Goal: Information Seeking & Learning: Learn about a topic

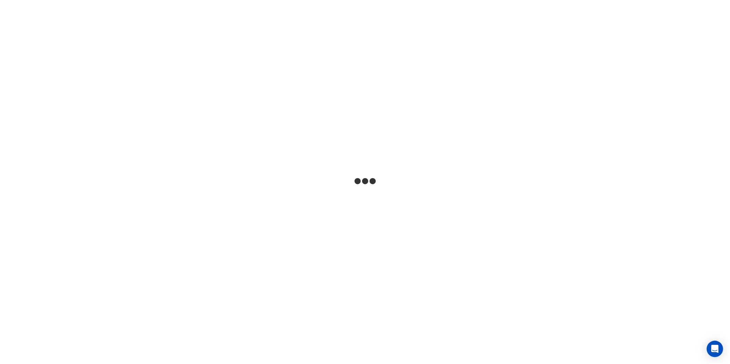
select select "***"
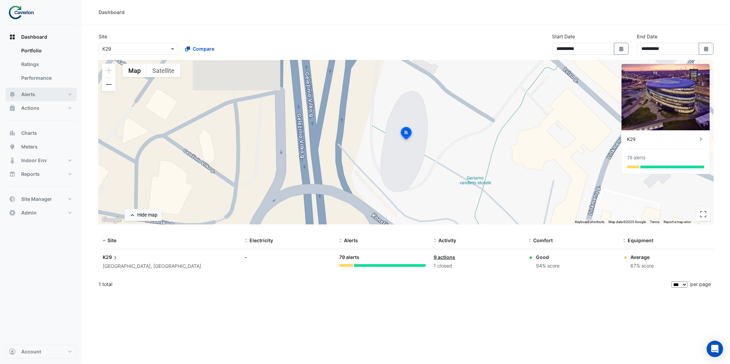
click at [41, 95] on button "Alerts" at bounding box center [40, 95] width 71 height 14
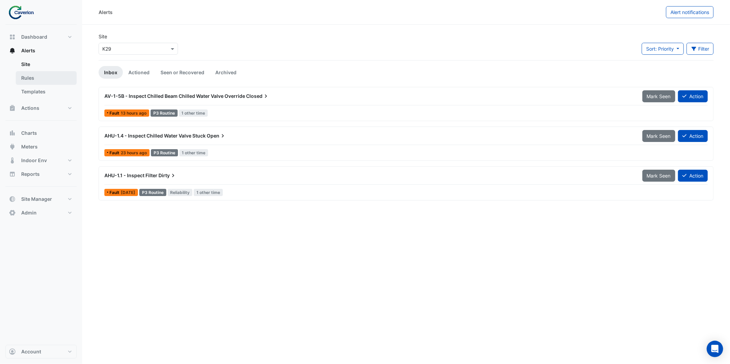
click at [50, 75] on link "Rules" at bounding box center [46, 78] width 61 height 14
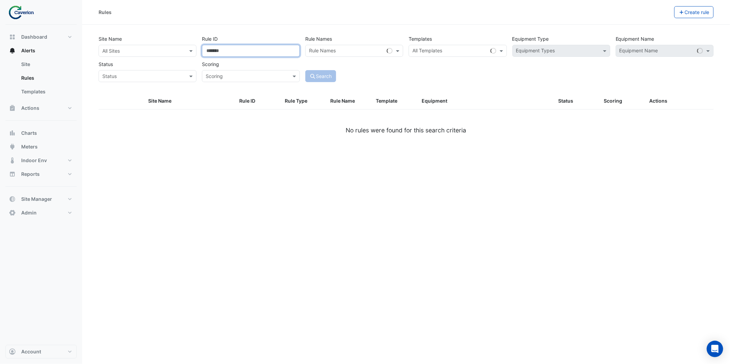
click at [257, 50] on input "Rule ID" at bounding box center [251, 51] width 98 height 12
click at [340, 53] on input "text" at bounding box center [346, 51] width 75 height 7
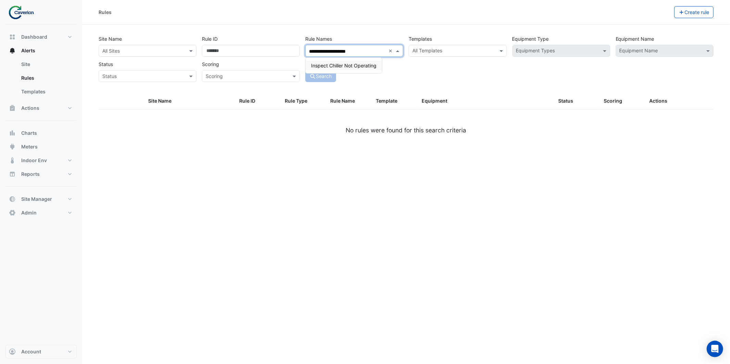
click at [353, 64] on span "Inspect Chiller Not Operating" at bounding box center [343, 66] width 65 height 6
type input "**********"
click at [438, 88] on div "**********" at bounding box center [405, 63] width 623 height 60
click at [321, 80] on button "Search" at bounding box center [320, 76] width 31 height 12
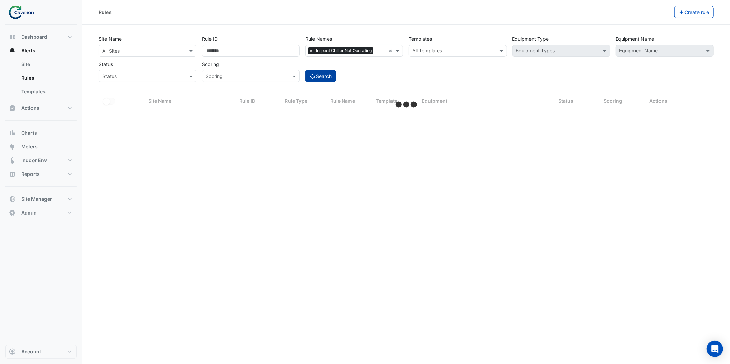
select select "***"
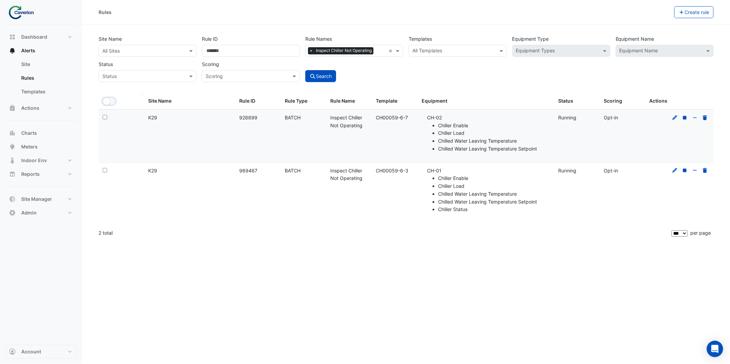
click at [112, 103] on button "All Selected" at bounding box center [109, 101] width 13 height 7
click at [110, 101] on button "All Selected" at bounding box center [109, 101] width 13 height 7
drag, startPoint x: 437, startPoint y: 93, endPoint x: 474, endPoint y: 78, distance: 39.9
click at [436, 93] on datatable-header-cell "Equipment" at bounding box center [485, 101] width 137 height 16
drag, startPoint x: 374, startPoint y: 117, endPoint x: 415, endPoint y: 119, distance: 40.8
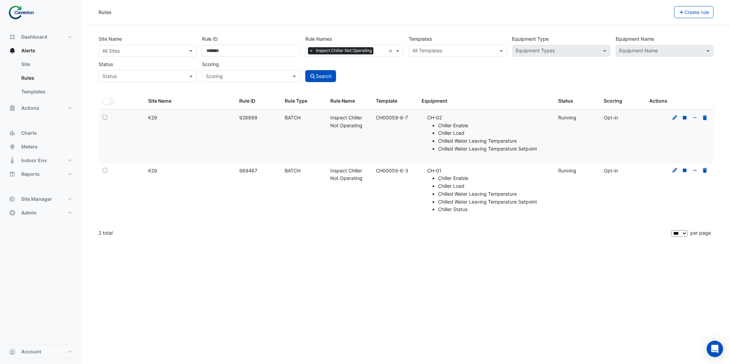
click at [415, 119] on datatable-body-cell "Template: CH00059-6-7" at bounding box center [395, 136] width 46 height 53
copy div "CH00059-6-7"
drag, startPoint x: 390, startPoint y: 171, endPoint x: 413, endPoint y: 173, distance: 23.0
click at [413, 173] on div "Template: CH00059-6-3" at bounding box center [394, 171] width 37 height 8
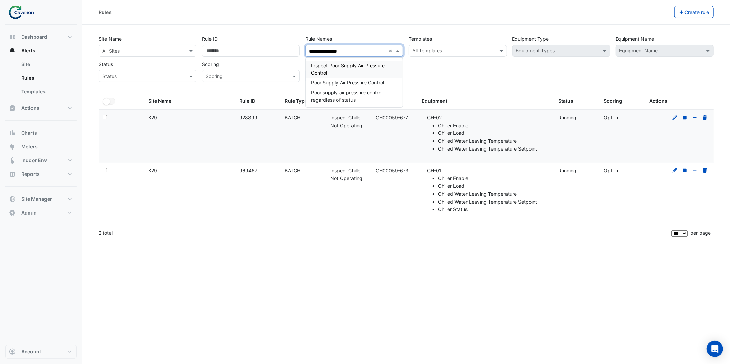
type input "**********"
click at [379, 65] on span "Inspect Poor Supply Air Pressure Control" at bounding box center [348, 69] width 74 height 13
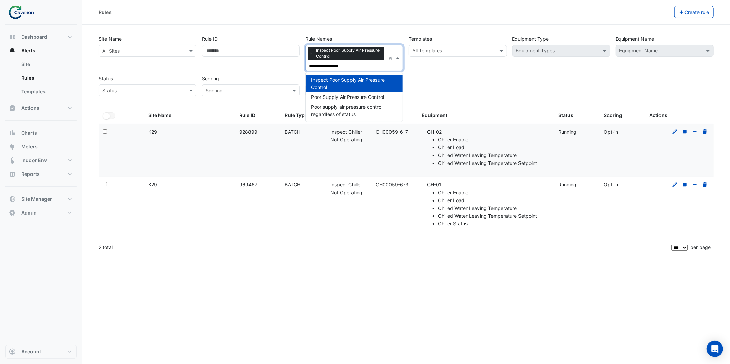
drag, startPoint x: 360, startPoint y: 65, endPoint x: 312, endPoint y: 63, distance: 48.0
click at [299, 63] on div "**********" at bounding box center [406, 63] width 620 height 65
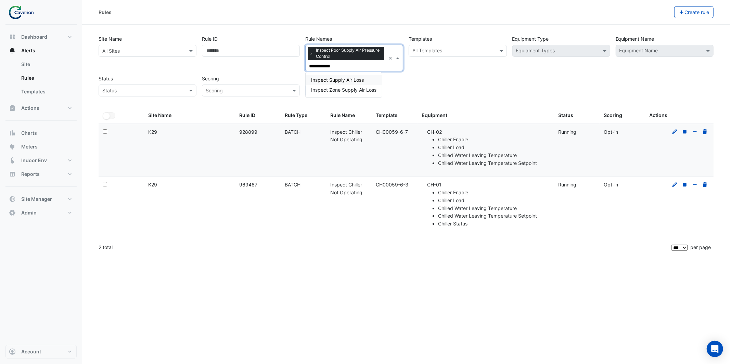
type input "**********"
click at [349, 77] on span "Inspect Supply Air Loss" at bounding box center [337, 80] width 53 height 6
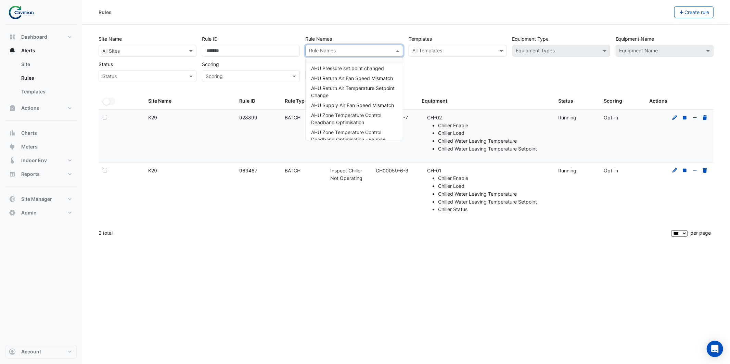
click at [361, 50] on input "text" at bounding box center [350, 51] width 82 height 7
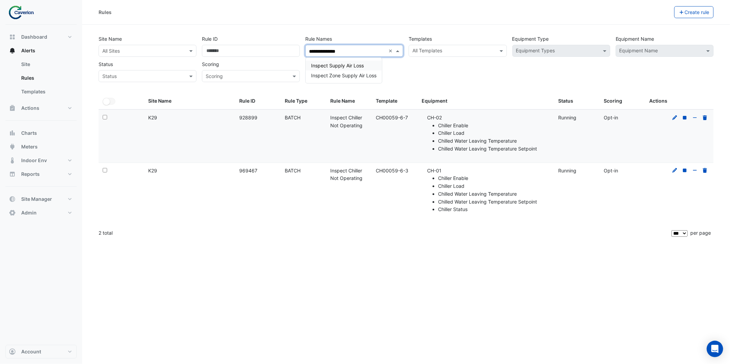
click at [356, 69] on div "Inspect Supply Air Loss" at bounding box center [344, 66] width 76 height 10
click at [370, 50] on input "**********" at bounding box center [375, 51] width 21 height 7
click at [351, 69] on div "Inspect Poor Supply Air Pressure Control" at bounding box center [354, 69] width 97 height 17
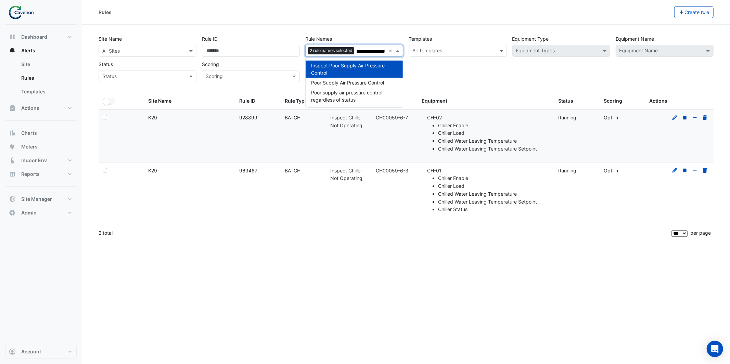
type input "**********"
click at [466, 77] on div "**********" at bounding box center [406, 56] width 620 height 51
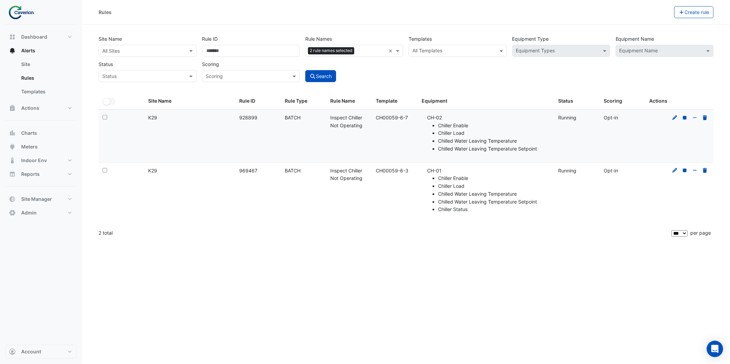
click at [369, 50] on input "text" at bounding box center [371, 51] width 28 height 7
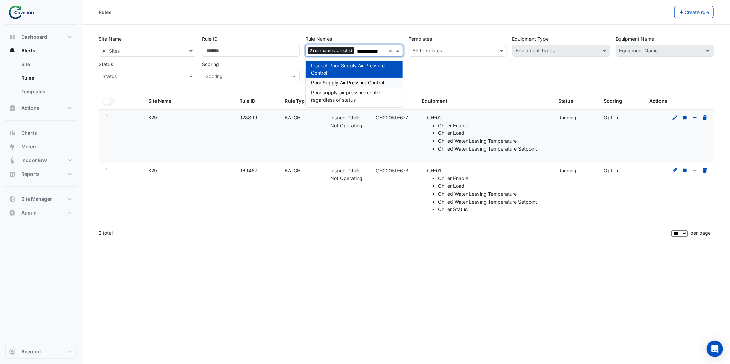
click at [374, 86] on div "Poor Supply Air Pressure Control" at bounding box center [354, 83] width 97 height 10
type input "**********"
click at [478, 80] on div "**********" at bounding box center [406, 56] width 620 height 51
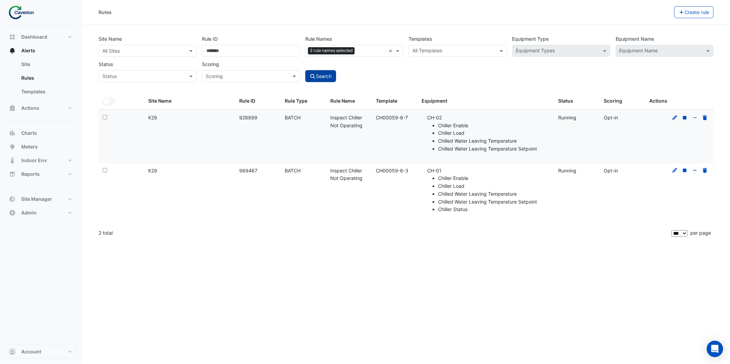
click at [335, 78] on button "Search" at bounding box center [320, 76] width 31 height 12
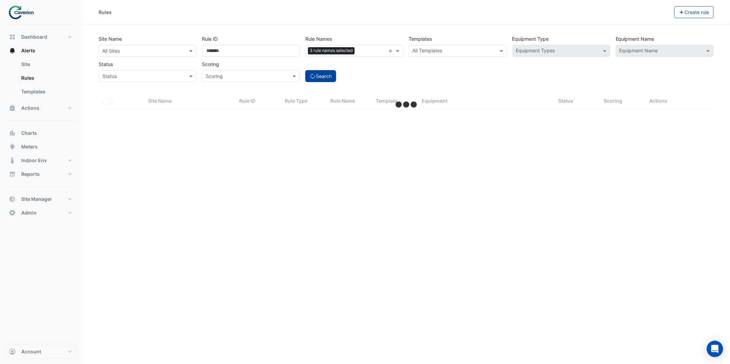
select select "***"
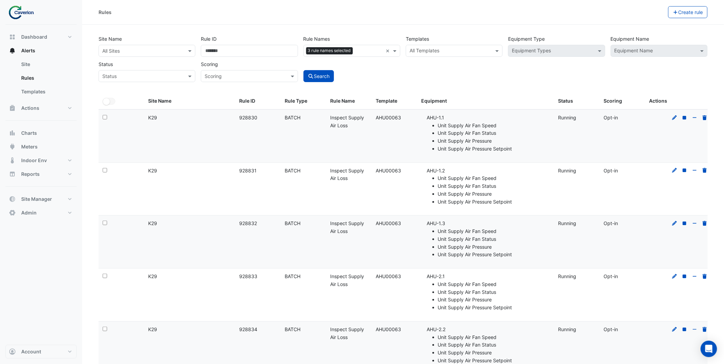
drag, startPoint x: 376, startPoint y: 119, endPoint x: 403, endPoint y: 119, distance: 26.4
click at [403, 119] on div "Template: AHU00063" at bounding box center [394, 118] width 37 height 8
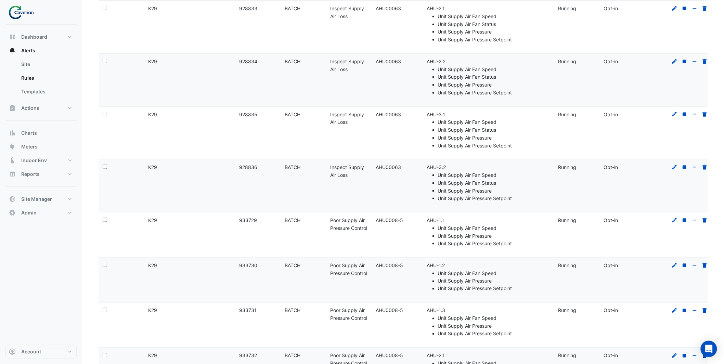
scroll to position [279, 0]
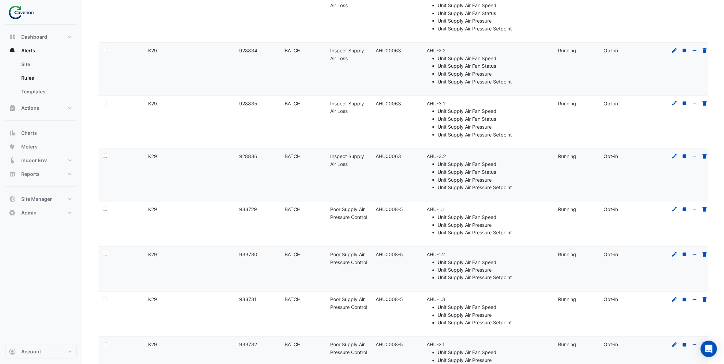
drag, startPoint x: 374, startPoint y: 211, endPoint x: 407, endPoint y: 212, distance: 32.5
click at [407, 212] on datatable-body-cell "Template: AHU0008-5" at bounding box center [395, 224] width 46 height 45
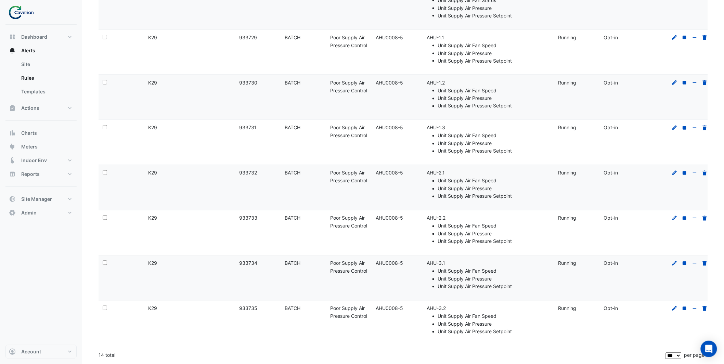
scroll to position [0, 0]
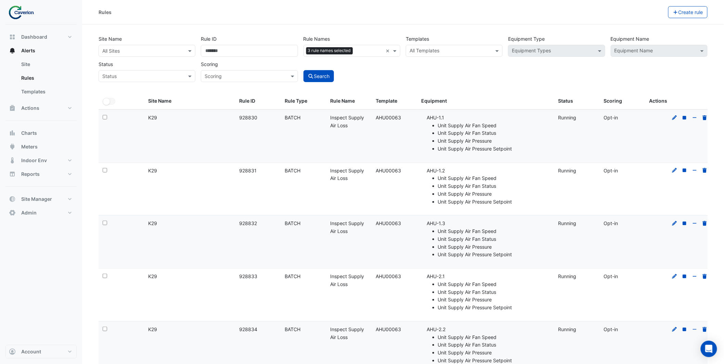
click at [367, 51] on input "text" at bounding box center [369, 51] width 27 height 7
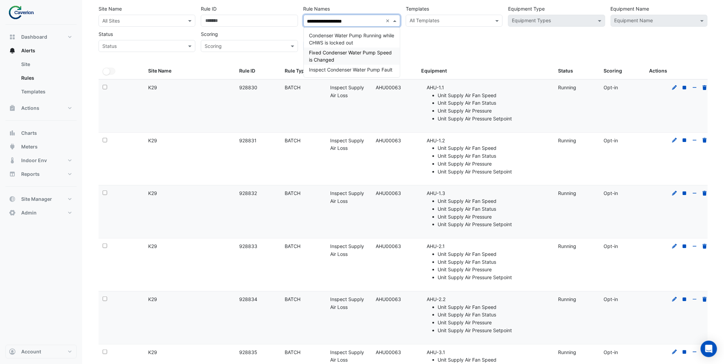
scroll to position [29, 0]
click at [376, 68] on span "Inspect Condenser Water Pump Fault" at bounding box center [350, 71] width 83 height 6
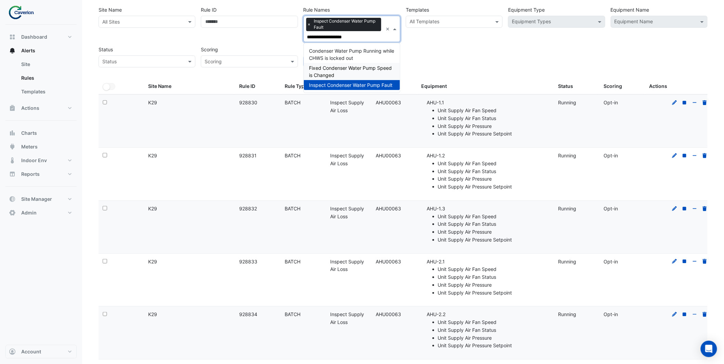
click at [368, 67] on span "Fixed Condenser Water Pump Speed is Changed" at bounding box center [350, 71] width 83 height 13
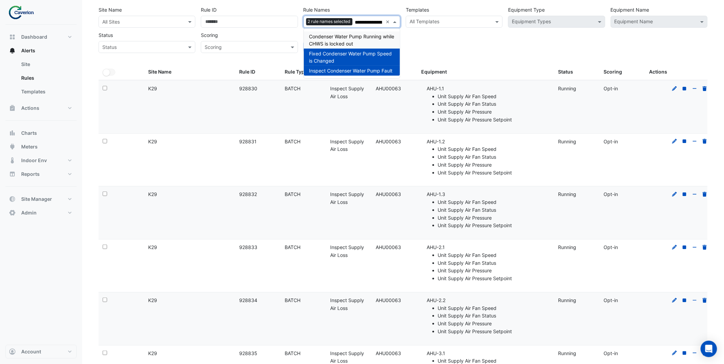
click at [376, 38] on span "Condenser Water Pump Running while CHWS is locked out" at bounding box center [351, 40] width 85 height 13
type input "**********"
click at [432, 47] on div "**********" at bounding box center [403, 27] width 615 height 51
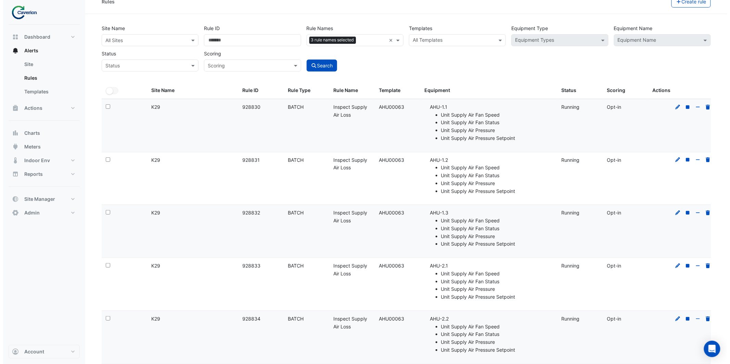
scroll to position [0, 0]
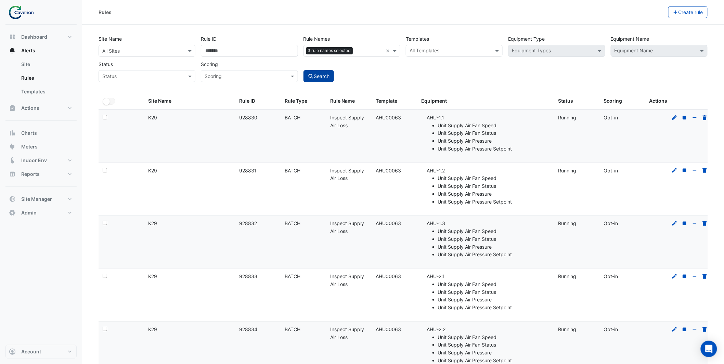
click at [327, 73] on button "Search" at bounding box center [319, 76] width 31 height 12
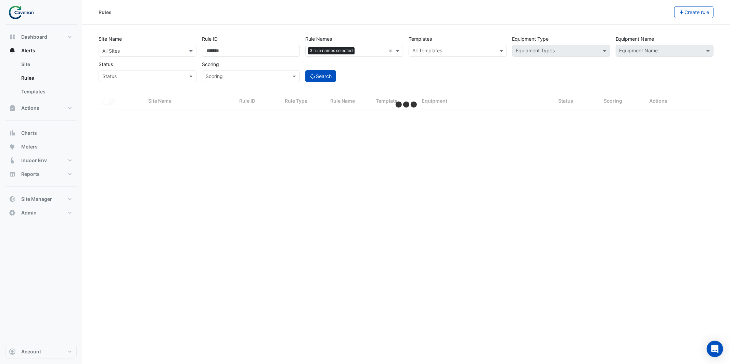
select select "***"
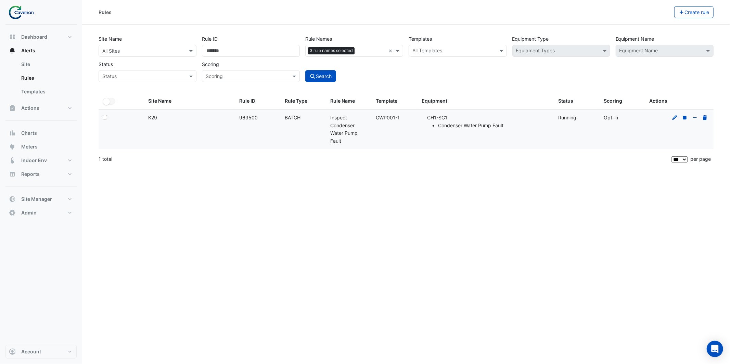
drag, startPoint x: 376, startPoint y: 118, endPoint x: 408, endPoint y: 118, distance: 31.8
click at [408, 118] on div "Template: CWP001-1" at bounding box center [394, 118] width 37 height 8
click at [361, 49] on input "text" at bounding box center [371, 51] width 28 height 7
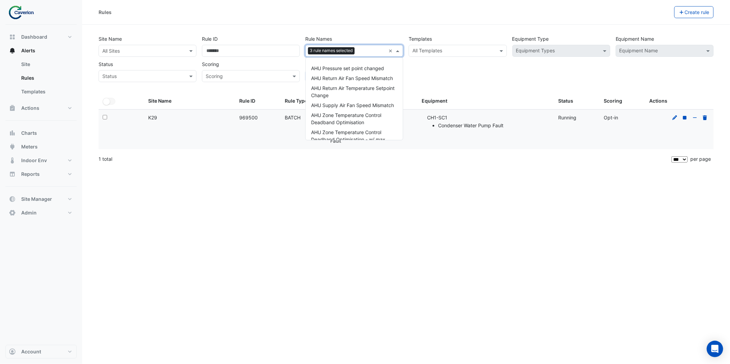
scroll to position [2422, 0]
click at [461, 69] on div "Site Name All Sites Rule ID Rule Names Rule Names 3 rule names selected × AHU P…" at bounding box center [406, 56] width 620 height 51
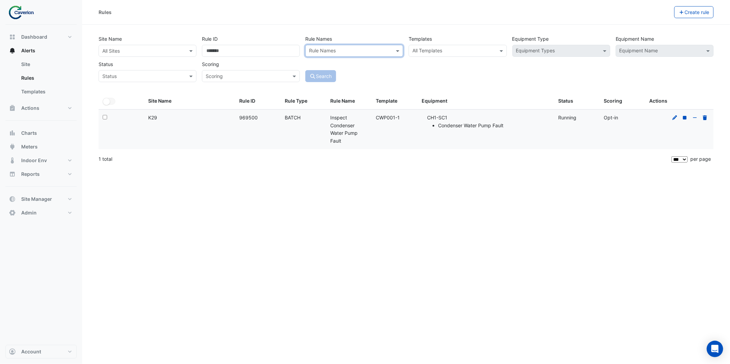
click at [455, 51] on input "text" at bounding box center [453, 51] width 82 height 7
click at [456, 51] on input "text" at bounding box center [453, 51] width 82 height 7
click at [117, 57] on div "Site Name All Sites Rule ID Rule Names Rule Names Templates All Templates Equip…" at bounding box center [406, 56] width 620 height 51
click at [120, 53] on div "All Sites" at bounding box center [148, 51] width 98 height 12
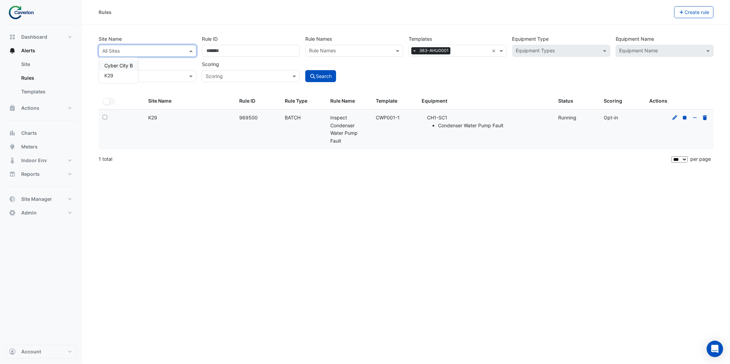
drag, startPoint x: 340, startPoint y: 187, endPoint x: 348, endPoint y: 170, distance: 19.0
click at [339, 180] on div "Rules Create rule Site Name All Sites Cyber City B K29 Rule ID Rule Names Rule …" at bounding box center [406, 182] width 648 height 364
click at [148, 43] on div "Site Name All Sites" at bounding box center [147, 45] width 103 height 24
click at [158, 51] on input "text" at bounding box center [140, 51] width 77 height 7
click at [448, 95] on datatable-header-cell "Equipment" at bounding box center [485, 101] width 137 height 16
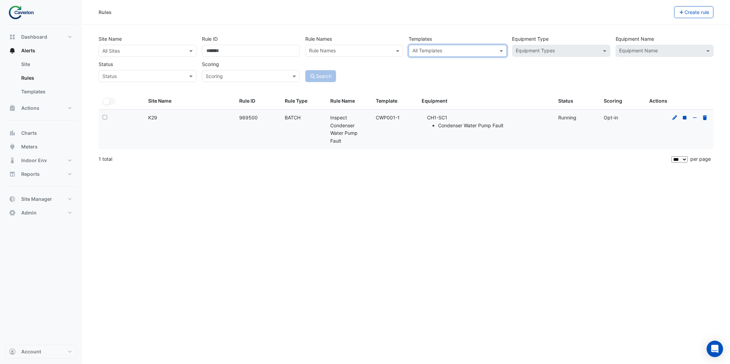
click at [505, 87] on div "Site Name All Sites Rule ID Rule Names Rule Names Templates All Templates Equip…" at bounding box center [405, 63] width 623 height 60
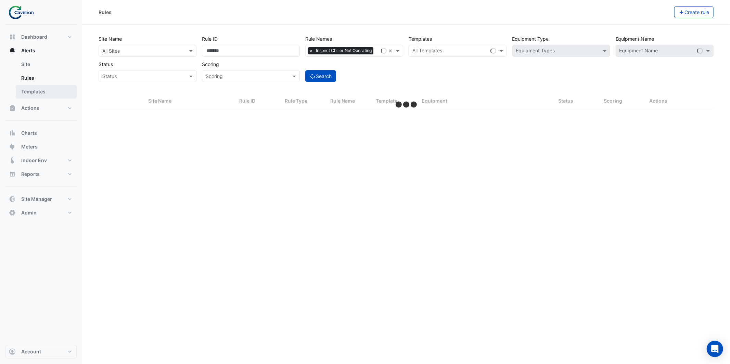
click at [55, 89] on link "Templates" at bounding box center [46, 92] width 61 height 14
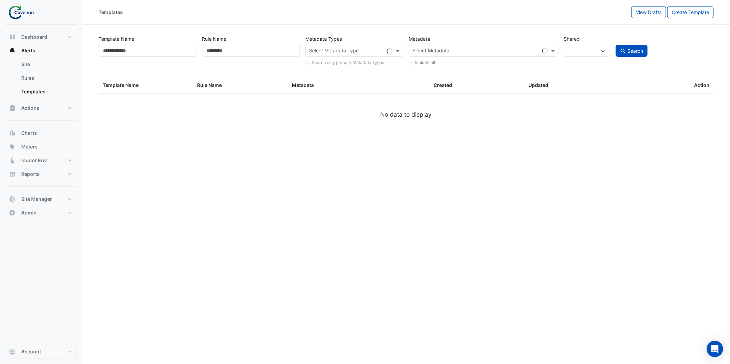
select select
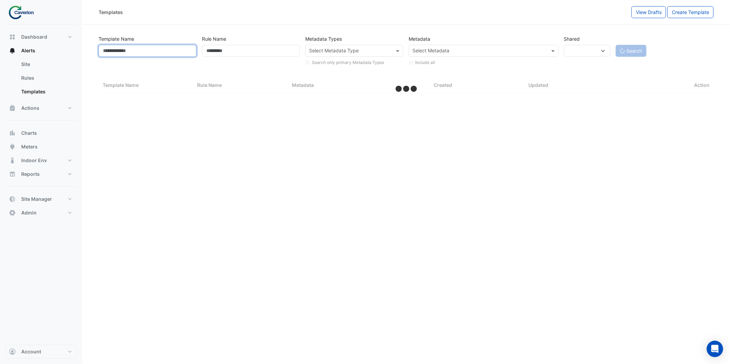
click at [122, 46] on input "Template Name" at bounding box center [148, 51] width 98 height 12
paste input "**********"
type input "**********"
select select "***"
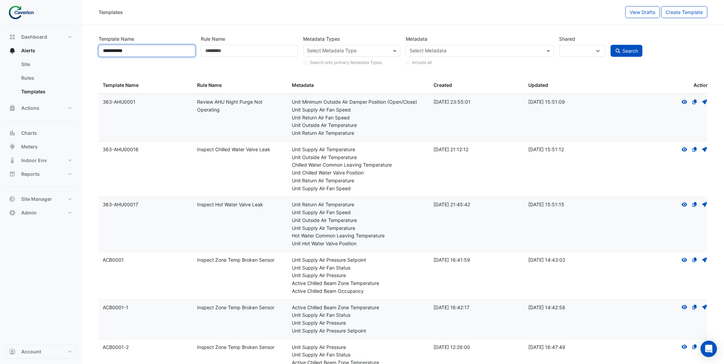
type input "**********"
click at [611, 45] on button "Search" at bounding box center [627, 51] width 32 height 12
select select
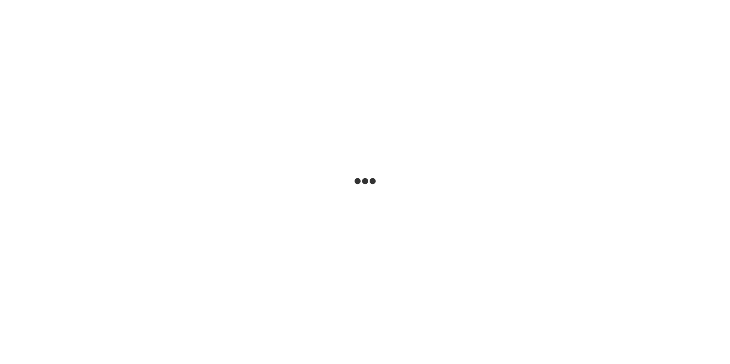
select select
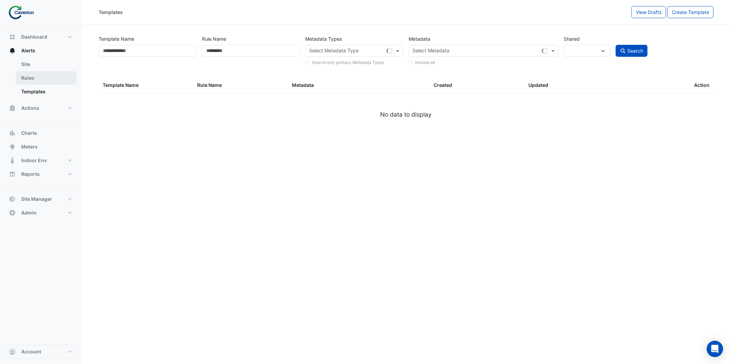
type input "**********"
select select
click at [45, 74] on link "Rules" at bounding box center [46, 78] width 61 height 14
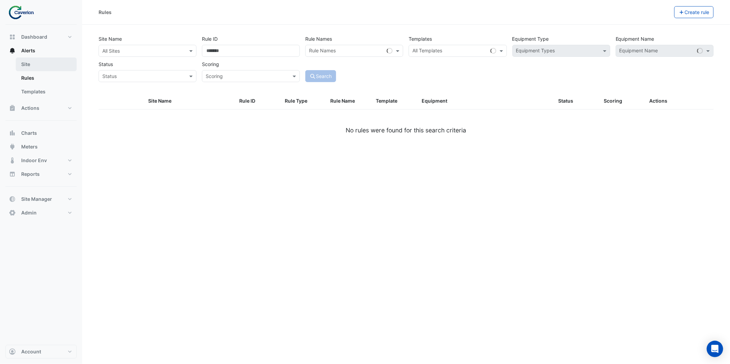
click at [43, 67] on link "Site" at bounding box center [46, 64] width 61 height 14
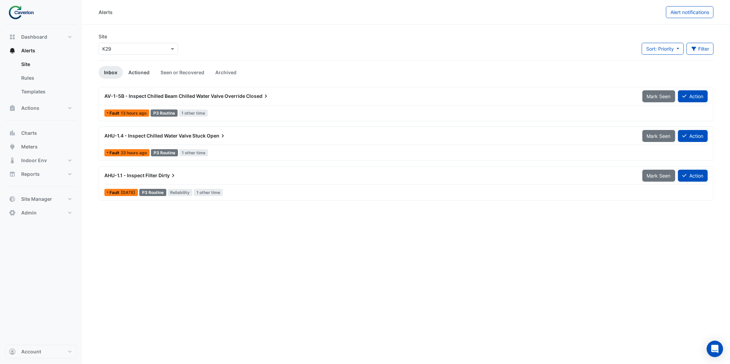
click at [133, 75] on link "Actioned" at bounding box center [139, 72] width 32 height 13
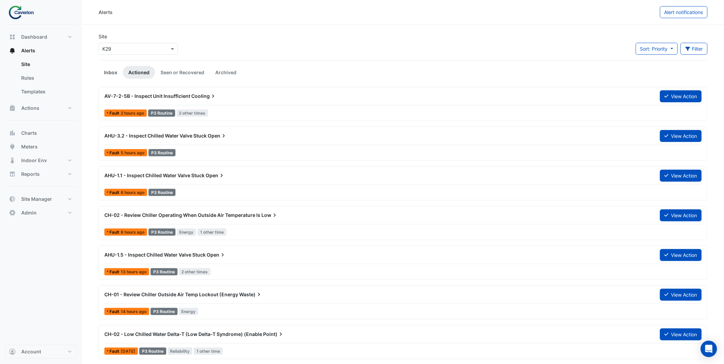
click at [114, 68] on link "Inbox" at bounding box center [111, 72] width 24 height 13
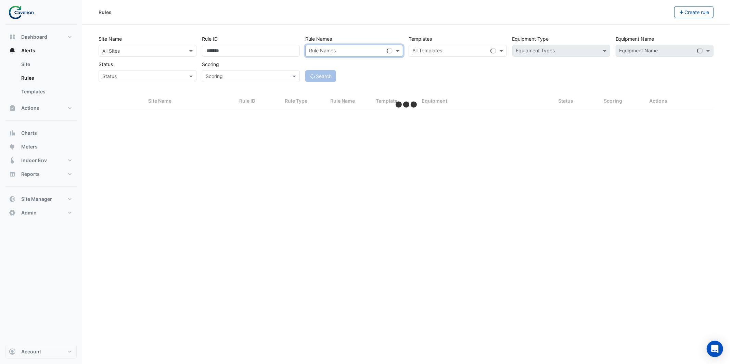
click at [164, 53] on div "All Sites" at bounding box center [148, 51] width 98 height 12
click at [123, 73] on div "K29" at bounding box center [118, 75] width 39 height 10
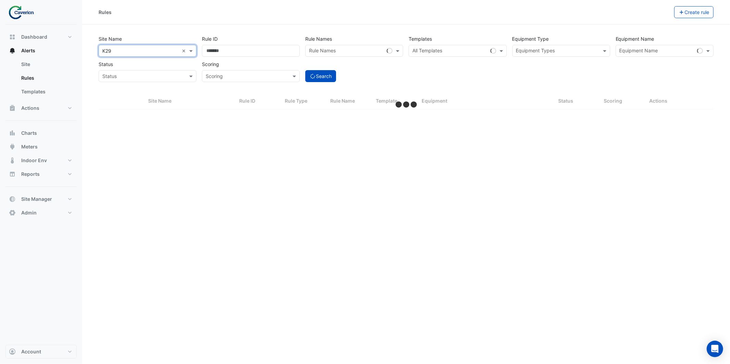
click at [589, 53] on input "text" at bounding box center [557, 51] width 82 height 7
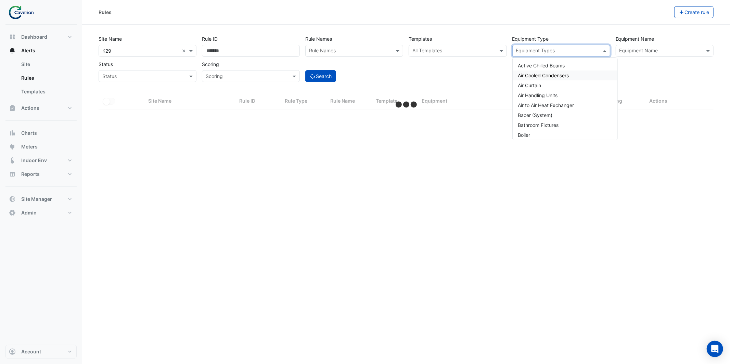
select select "***"
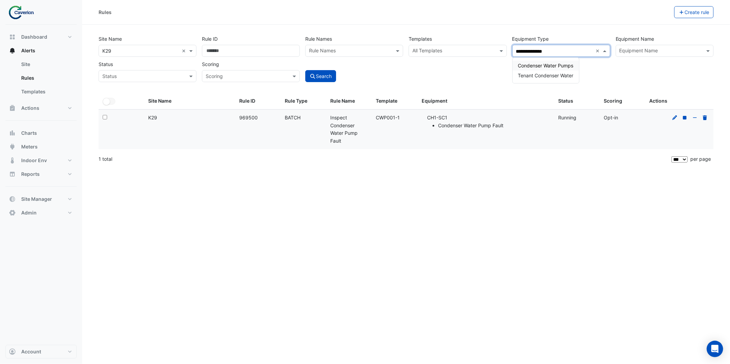
click at [552, 66] on span "Condenser Water Pumps" at bounding box center [545, 66] width 55 height 6
type input "**********"
drag, startPoint x: 411, startPoint y: 80, endPoint x: 410, endPoint y: 76, distance: 4.3
click at [410, 76] on div "**********" at bounding box center [406, 56] width 620 height 51
click at [322, 79] on button "Search" at bounding box center [320, 76] width 31 height 12
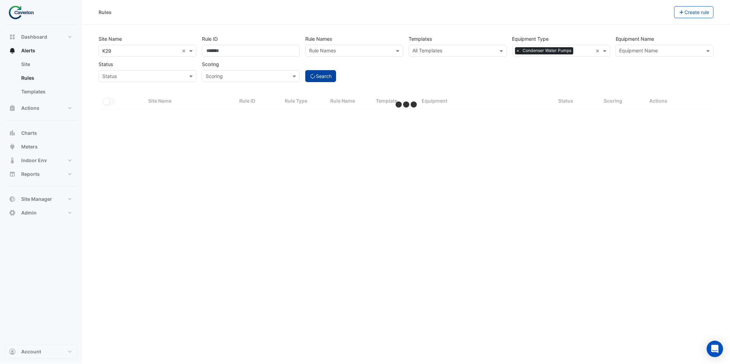
select select "***"
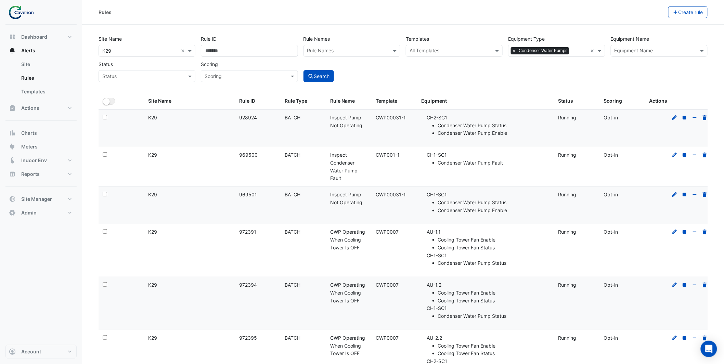
scroll to position [1, 0]
drag, startPoint x: 384, startPoint y: 118, endPoint x: 412, endPoint y: 119, distance: 28.1
click at [412, 119] on div "Template: CWP00031-1" at bounding box center [394, 117] width 37 height 8
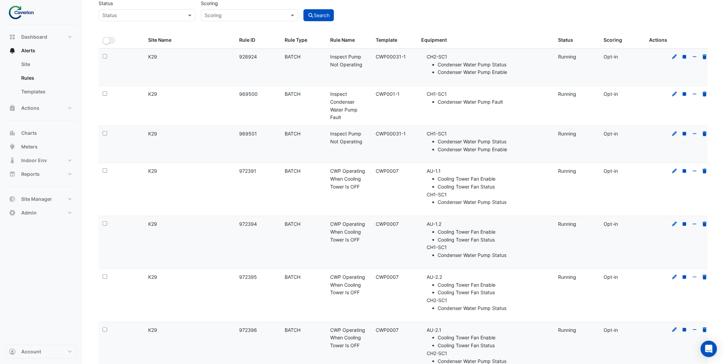
scroll to position [90, 0]
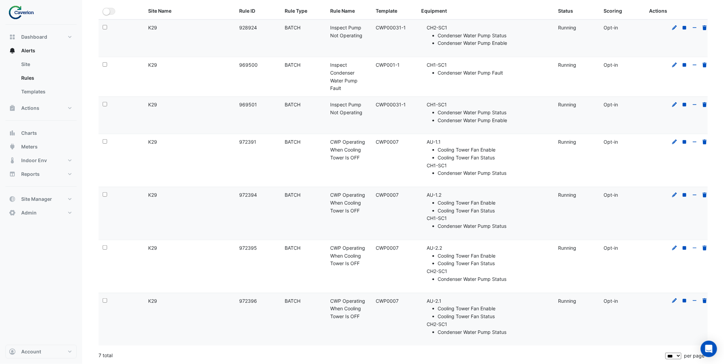
drag, startPoint x: 337, startPoint y: 143, endPoint x: 433, endPoint y: 156, distance: 96.1
click at [368, 160] on datatable-body-cell "Rule Name: CWP Operating When Cooling Tower Is OFF" at bounding box center [349, 160] width 46 height 53
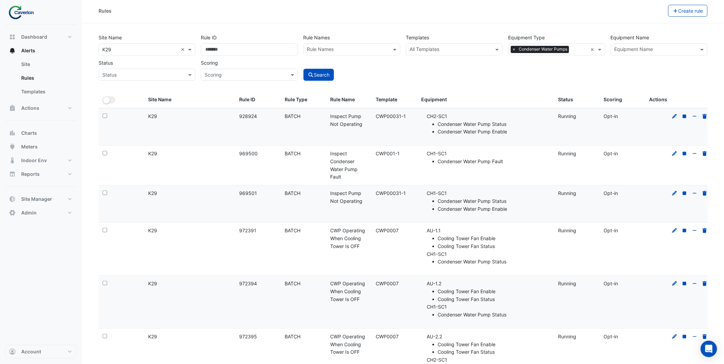
scroll to position [0, 0]
click at [578, 54] on input "text" at bounding box center [580, 51] width 16 height 7
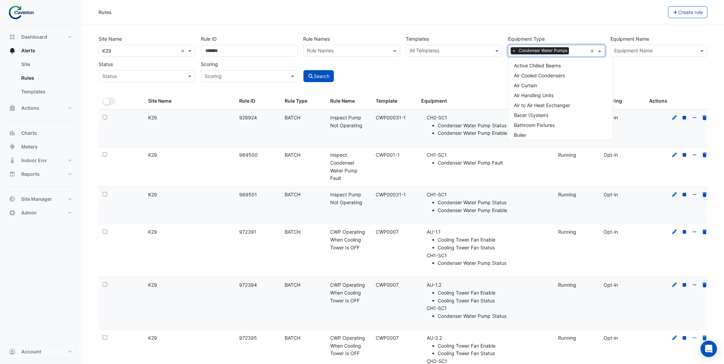
scroll to position [201, 0]
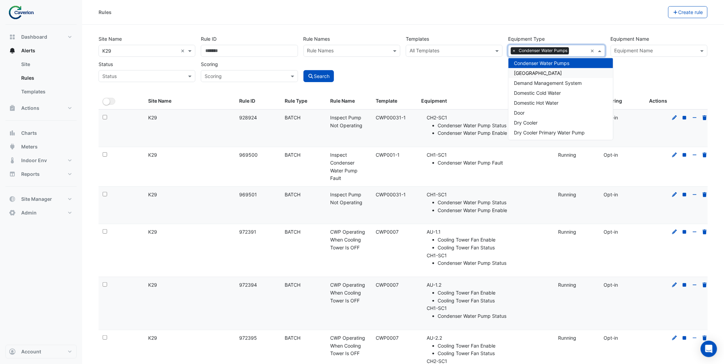
click at [571, 74] on div "Cooling Tower" at bounding box center [560, 73] width 105 height 10
click at [569, 65] on span "Condenser Water Pumps" at bounding box center [541, 63] width 55 height 6
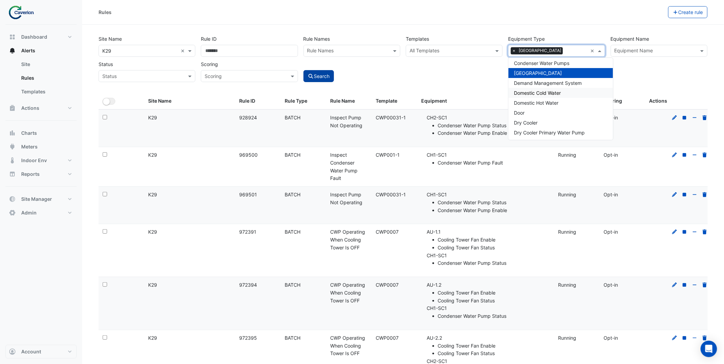
click at [332, 77] on button "Search" at bounding box center [319, 76] width 31 height 12
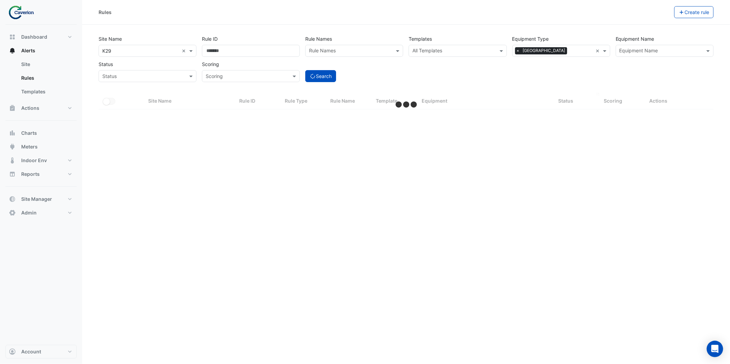
select select "***"
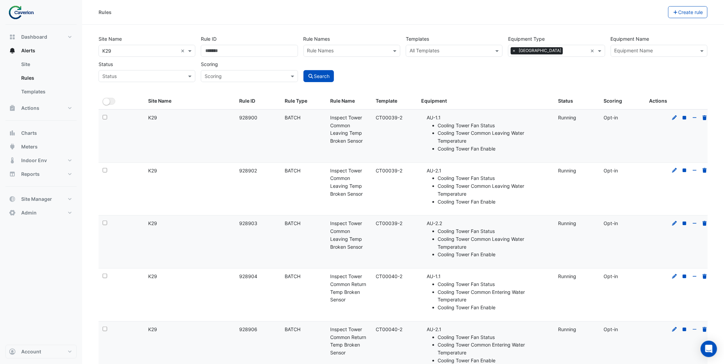
click at [513, 53] on span "×" at bounding box center [514, 50] width 6 height 7
type input "******"
click at [546, 64] on span "Secondary Chilled Water System" at bounding box center [550, 66] width 73 height 6
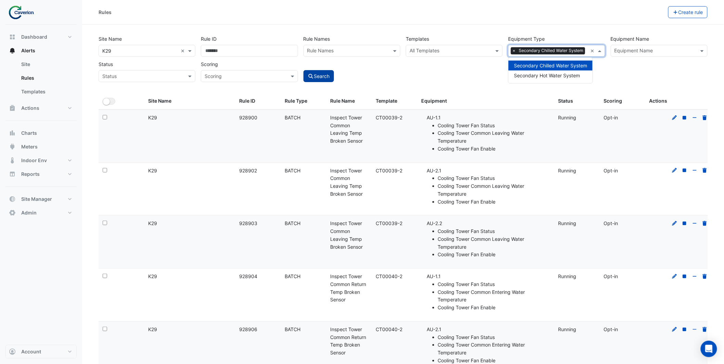
click at [325, 77] on button "Search" at bounding box center [319, 76] width 31 height 12
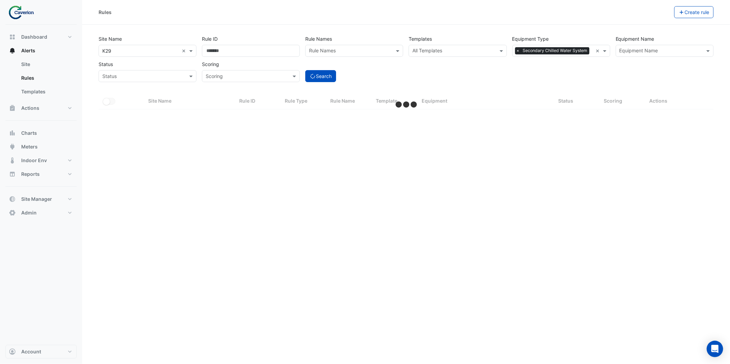
select select "***"
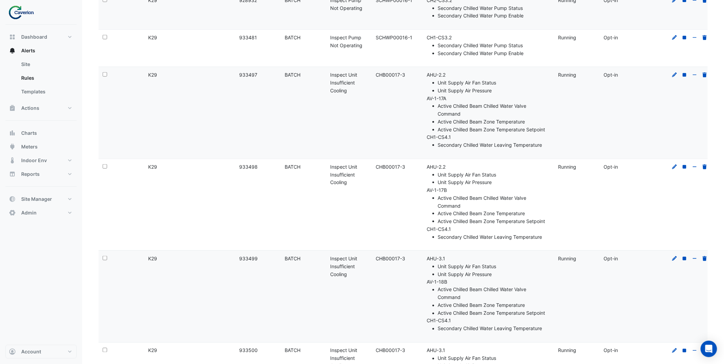
scroll to position [267, 0]
drag, startPoint x: 377, startPoint y: 78, endPoint x: 413, endPoint y: 75, distance: 36.1
click at [413, 75] on datatable-body-cell "Template: CHB00017-3" at bounding box center [395, 113] width 46 height 92
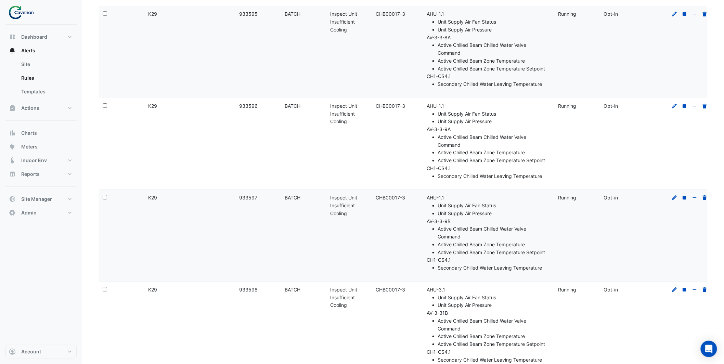
scroll to position [8620, 0]
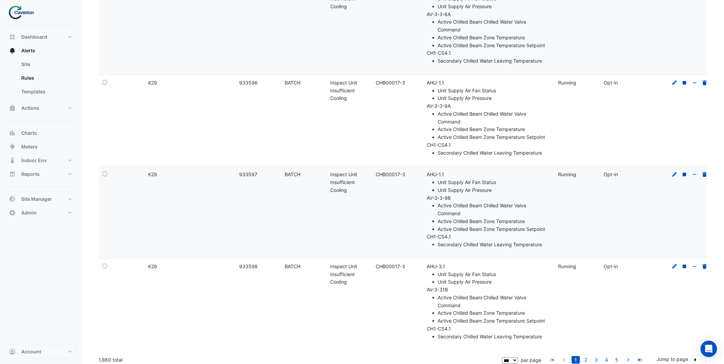
click at [637, 357] on icon "go to last page" at bounding box center [640, 360] width 8 height 7
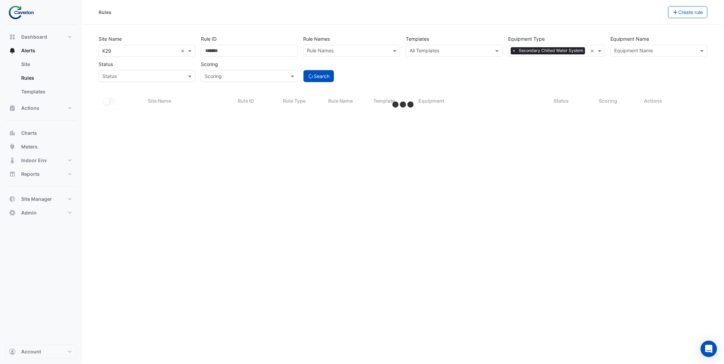
scroll to position [0, 0]
select select "***"
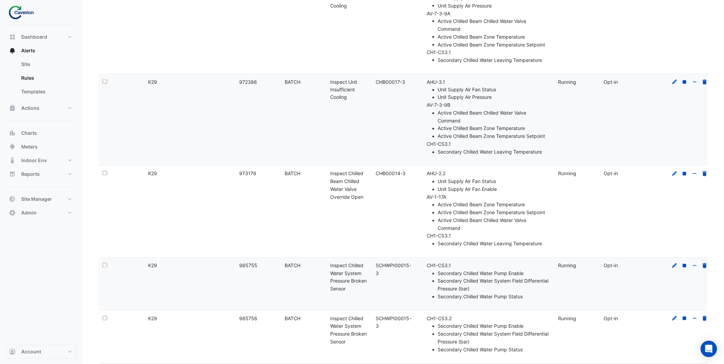
scroll to position [3711, 0]
drag, startPoint x: 382, startPoint y: 265, endPoint x: 408, endPoint y: 267, distance: 26.2
click at [408, 267] on div "Template: SCHWPI00015-3" at bounding box center [394, 270] width 37 height 16
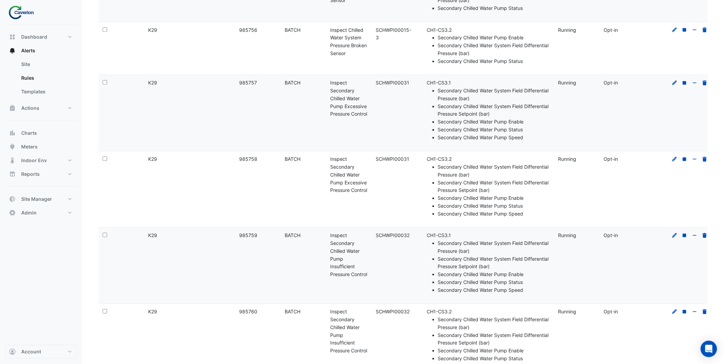
scroll to position [4011, 0]
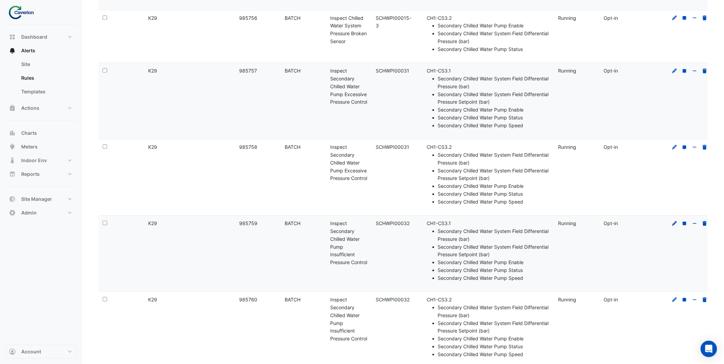
click at [675, 221] on icon at bounding box center [674, 223] width 5 height 5
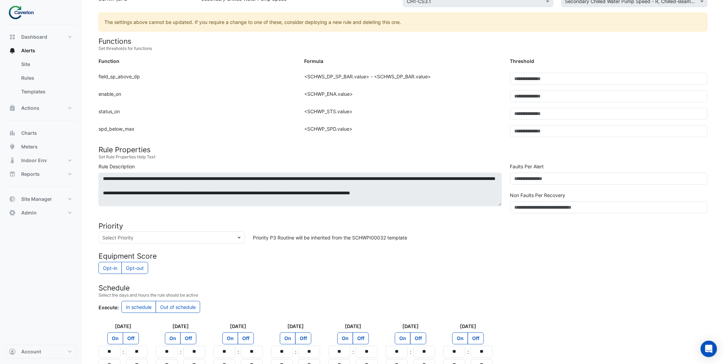
scroll to position [270, 0]
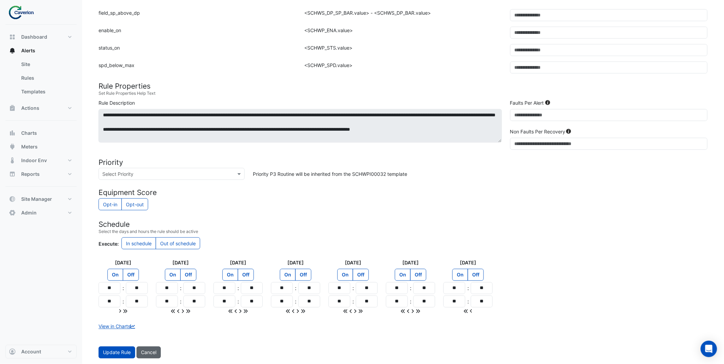
click at [146, 355] on button "Cancel" at bounding box center [149, 353] width 24 height 12
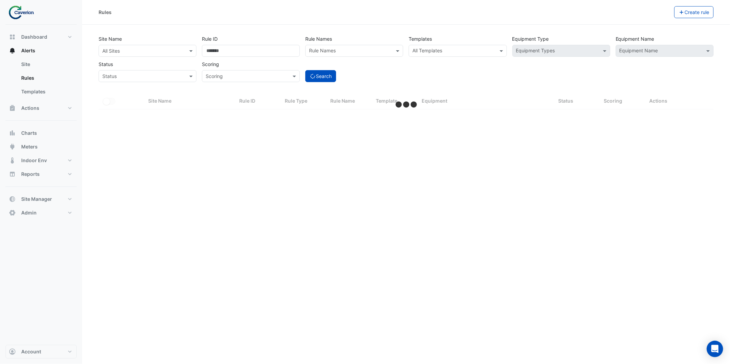
select select "***"
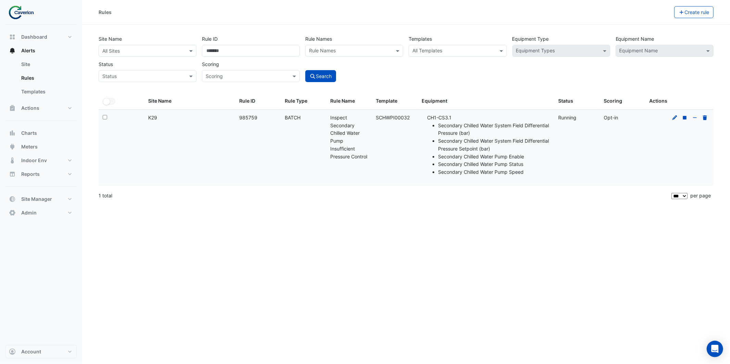
click at [455, 168] on ul "Secondary Chilled Water System Field Differential Pressure (bar) Secondary Chil…" at bounding box center [488, 149] width 123 height 54
click at [565, 208] on div "Rules Create rule Site Name All Sites Rule ID ****** Rule Names Rule Names Temp…" at bounding box center [406, 182] width 648 height 364
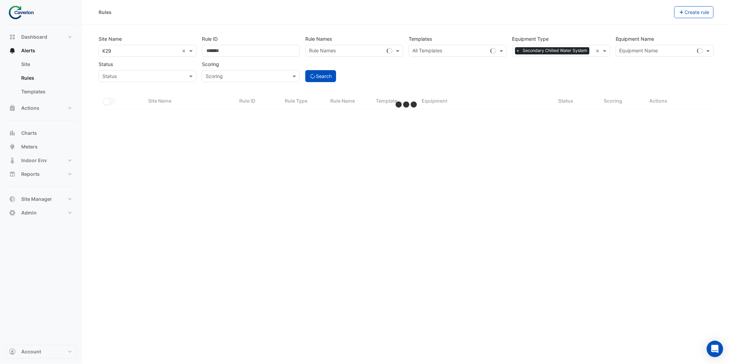
select select "***"
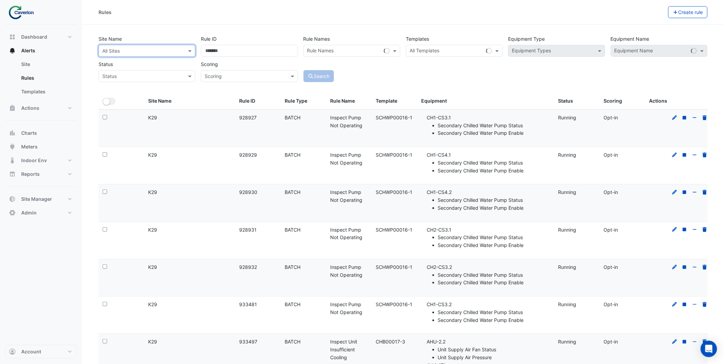
click at [183, 53] on div at bounding box center [147, 51] width 96 height 8
drag, startPoint x: 31, startPoint y: 69, endPoint x: 30, endPoint y: 66, distance: 3.8
click at [30, 66] on link "Site" at bounding box center [46, 64] width 61 height 14
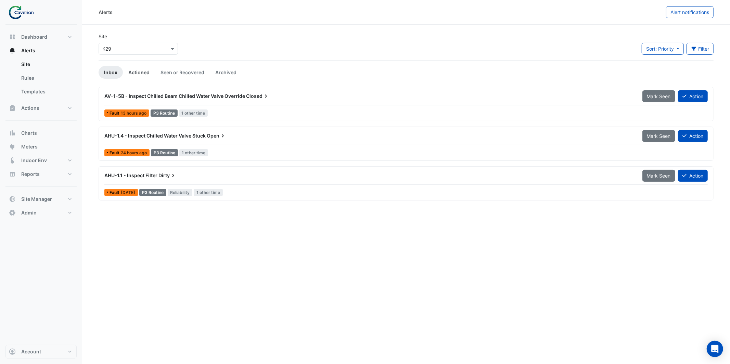
click at [136, 66] on li "Actioned" at bounding box center [139, 72] width 32 height 13
click at [139, 68] on link "Actioned" at bounding box center [139, 72] width 32 height 13
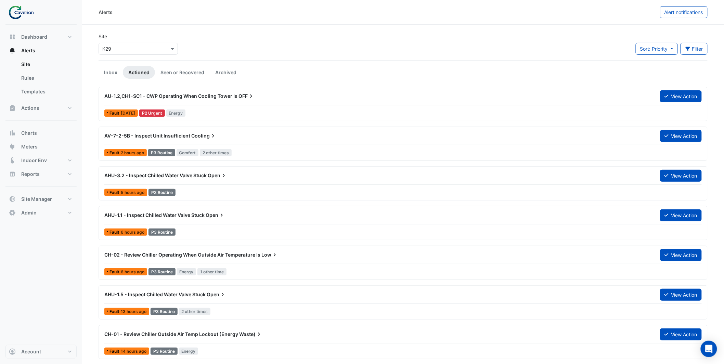
click at [190, 99] on div "AU-1.2,CH1-SC1 - CWP Operating When Cooling Tower Is OFF" at bounding box center [378, 96] width 548 height 7
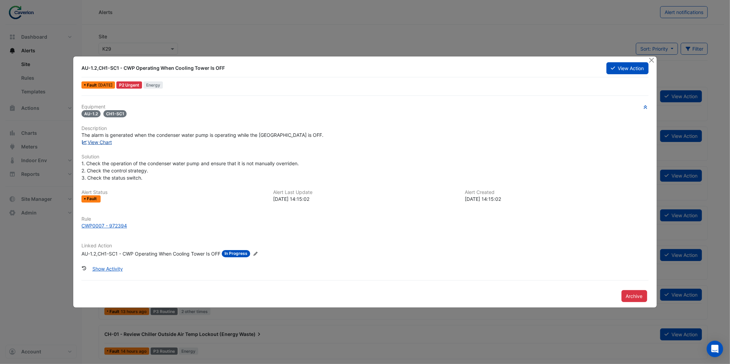
click at [101, 140] on link "View Chart" at bounding box center [96, 142] width 30 height 6
click at [627, 65] on button "View Action" at bounding box center [627, 68] width 42 height 12
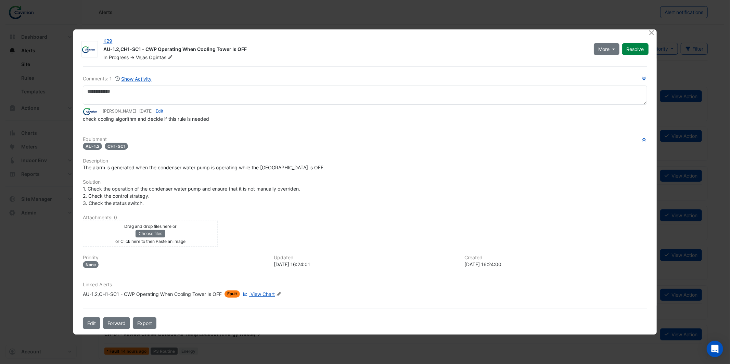
drag, startPoint x: 121, startPoint y: 128, endPoint x: 173, endPoint y: 127, distance: 52.0
click at [173, 127] on div "Comments: 1 Show Activity Tomas Jonkaitis - 2 weeks and 5 days ago - Edit check…" at bounding box center [365, 197] width 572 height 263
drag, startPoint x: 158, startPoint y: 120, endPoint x: 216, endPoint y: 120, distance: 58.5
click at [217, 120] on div "check cooling algorithm and decide if this rule is needed" at bounding box center [365, 118] width 564 height 7
click at [340, 16] on ngb-modal-window "K29 AU-1.2,CH1-SC1 - CWP Operating When Cooling Tower Is OFF In Progress -> Vej…" at bounding box center [365, 182] width 730 height 364
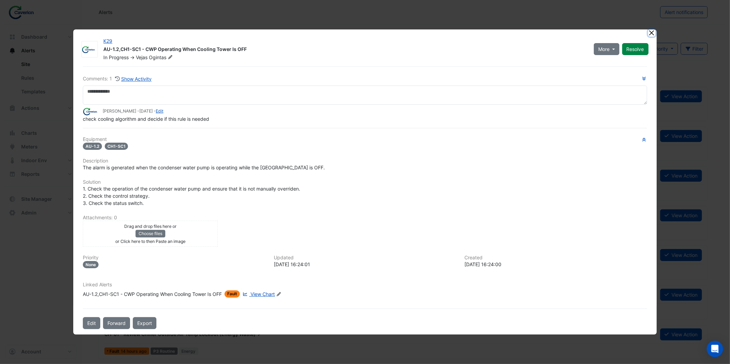
click at [655, 34] on button "Close" at bounding box center [651, 32] width 7 height 7
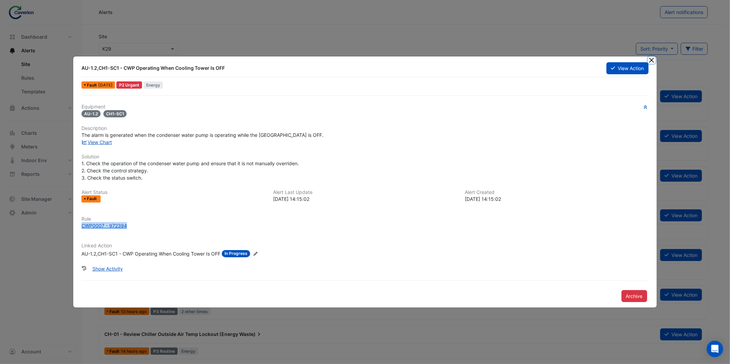
click at [651, 62] on button "Close" at bounding box center [651, 59] width 7 height 7
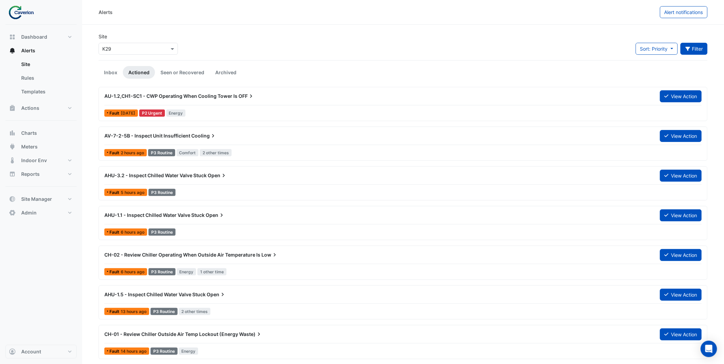
click at [698, 48] on button "Filter" at bounding box center [694, 49] width 27 height 12
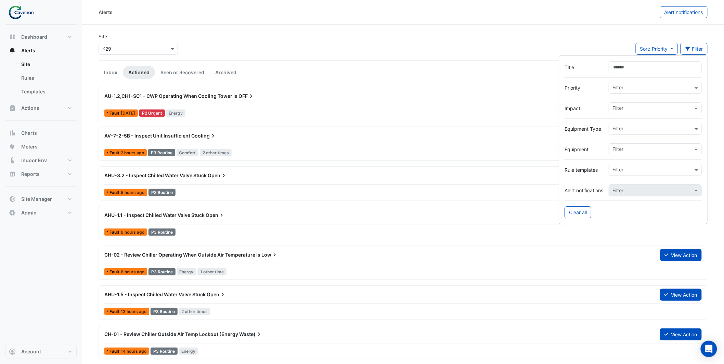
click at [629, 155] on div "Filter" at bounding box center [655, 149] width 93 height 12
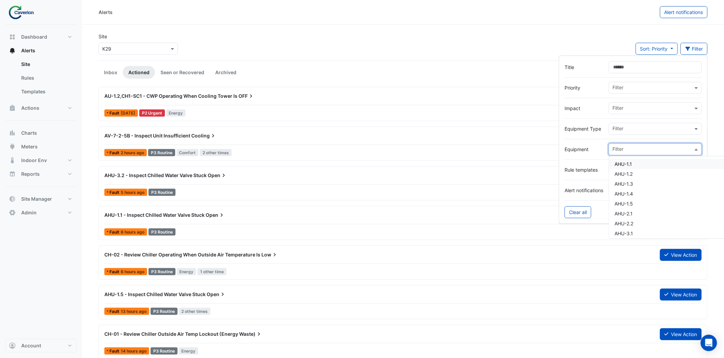
click at [627, 150] on input "text" at bounding box center [653, 149] width 80 height 7
click at [623, 152] on input "text" at bounding box center [653, 149] width 80 height 7
click at [626, 171] on span "CH-02" at bounding box center [622, 174] width 15 height 6
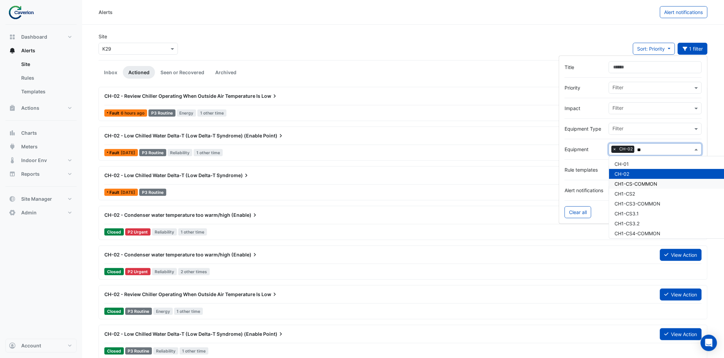
type input "**"
click at [350, 22] on div "Alerts Alert notifications" at bounding box center [403, 12] width 642 height 25
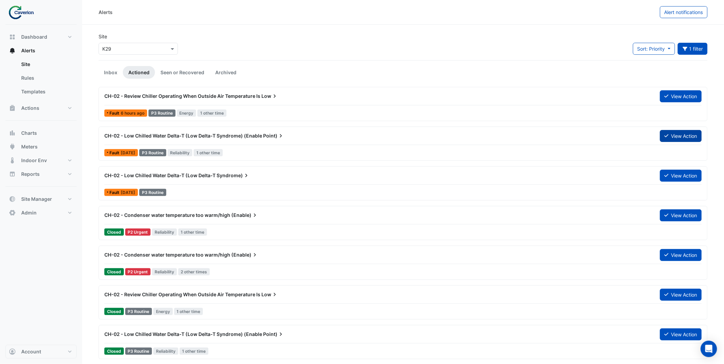
click at [683, 134] on button "View Action" at bounding box center [681, 136] width 42 height 12
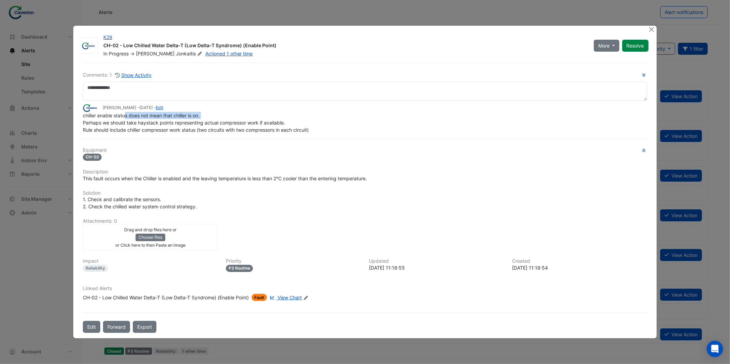
drag, startPoint x: 126, startPoint y: 124, endPoint x: 206, endPoint y: 117, distance: 80.4
click at [206, 117] on div "chiller enable status does not mean that chiller is on. Perhaps we should take …" at bounding box center [365, 123] width 564 height 22
drag, startPoint x: 99, startPoint y: 124, endPoint x: 296, endPoint y: 126, distance: 197.1
click at [298, 126] on div "chiller enable status does not mean that chiller is on. Perhaps we should take …" at bounding box center [365, 123] width 564 height 22
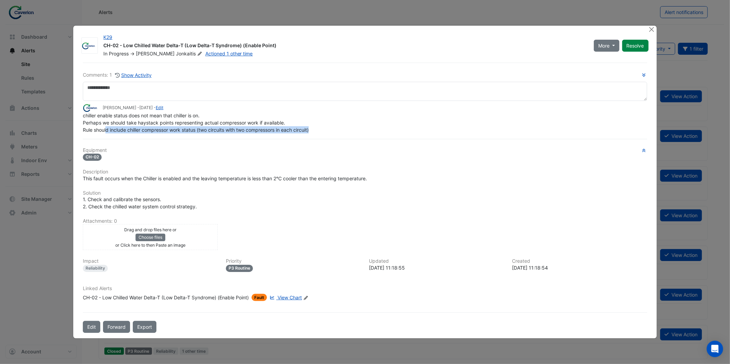
drag, startPoint x: 106, startPoint y: 130, endPoint x: 323, endPoint y: 132, distance: 217.0
click at [323, 132] on div "chiller enable status does not mean that chiller is on. Perhaps we should take …" at bounding box center [365, 123] width 564 height 22
click at [288, 298] on span "View Chart" at bounding box center [290, 298] width 24 height 6
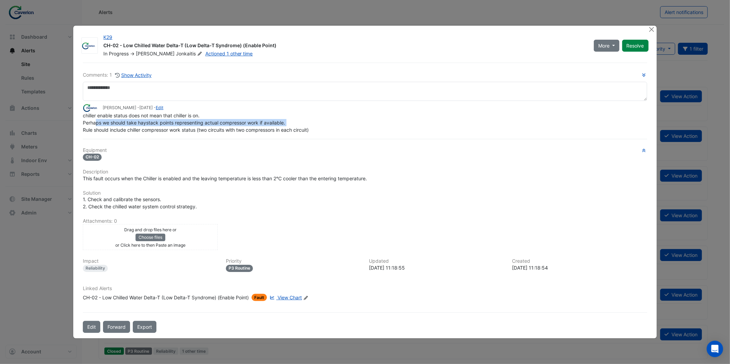
drag, startPoint x: 96, startPoint y: 124, endPoint x: 289, endPoint y: 126, distance: 193.0
click at [289, 126] on div "chiller enable status does not mean that chiller is on. Perhaps we should take …" at bounding box center [365, 123] width 564 height 22
click at [651, 30] on button "Close" at bounding box center [651, 29] width 7 height 7
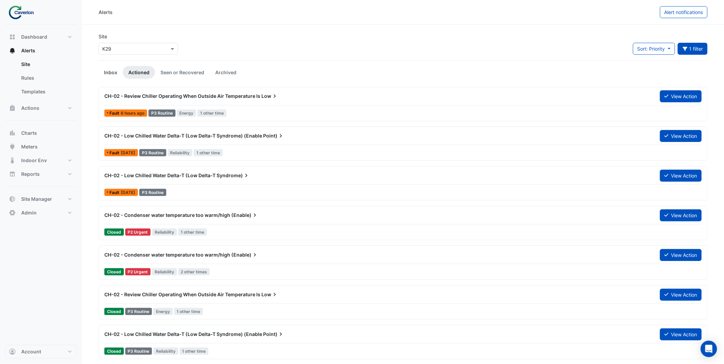
click at [109, 76] on link "Inbox" at bounding box center [111, 72] width 24 height 13
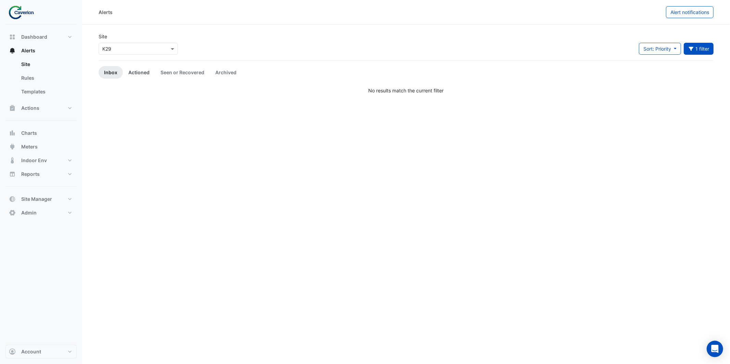
click at [141, 72] on link "Actioned" at bounding box center [139, 72] width 32 height 13
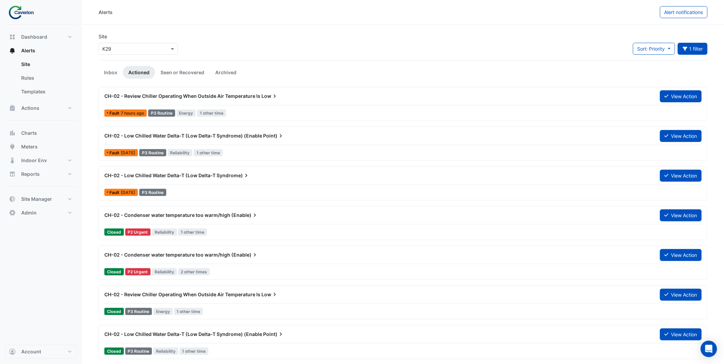
click at [199, 217] on span "CH-02 - Condenser water temperature too warm/high" at bounding box center [167, 215] width 126 height 6
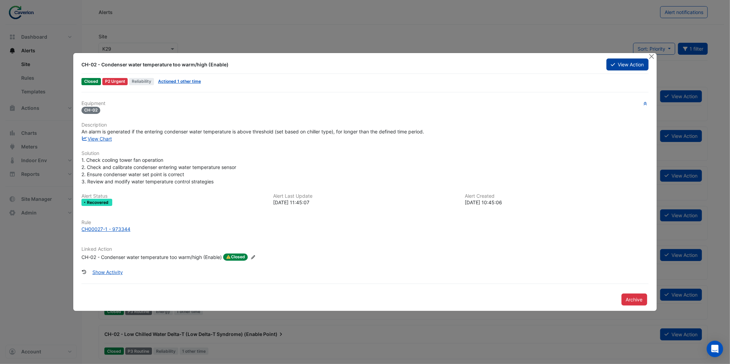
click at [625, 66] on button "View Action" at bounding box center [627, 65] width 42 height 12
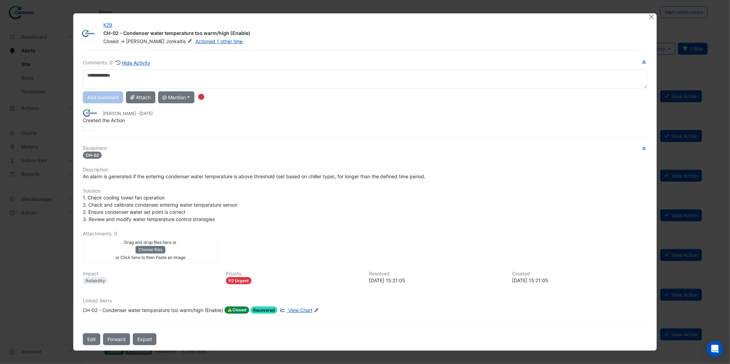
click at [291, 309] on span "View Chart" at bounding box center [300, 310] width 24 height 6
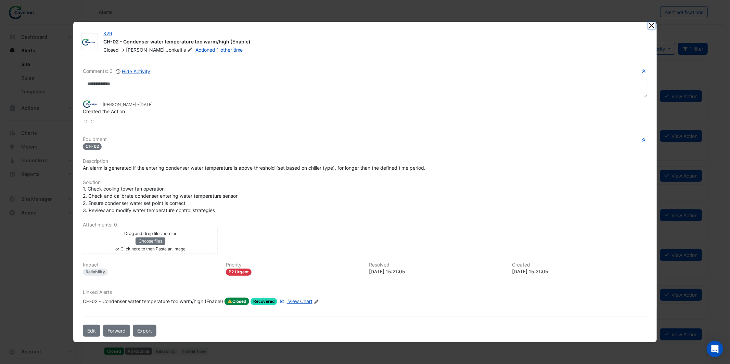
click at [652, 28] on button "Close" at bounding box center [651, 25] width 7 height 7
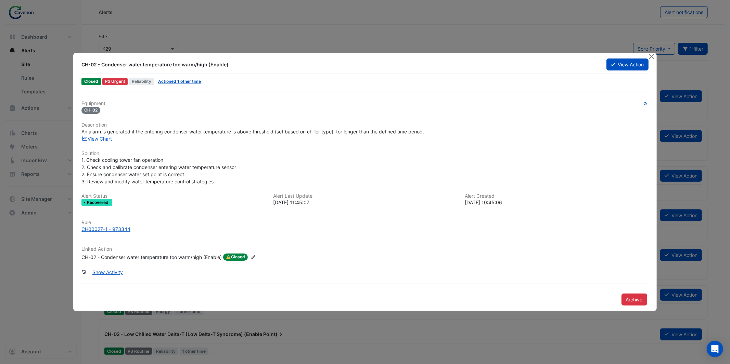
click at [655, 54] on div at bounding box center [652, 57] width 9 height 8
click at [652, 55] on button "Close" at bounding box center [651, 56] width 7 height 7
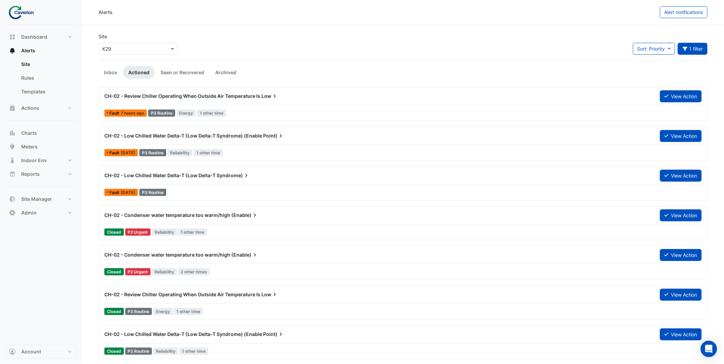
click at [188, 29] on section "Site Select a Site × K29 Sort: Priority Priority Updated 1 filter Title Priorit…" at bounding box center [403, 192] width 642 height 335
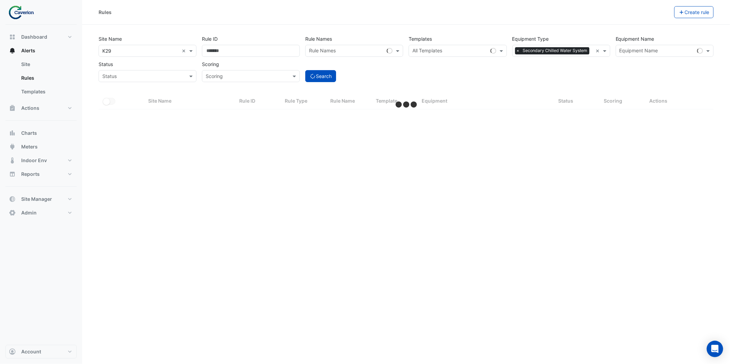
select select "***"
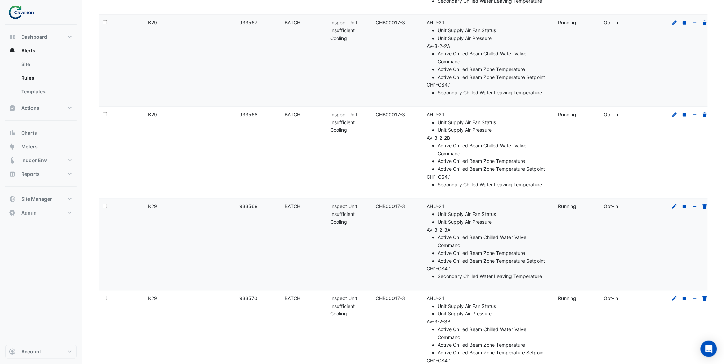
scroll to position [8620, 0]
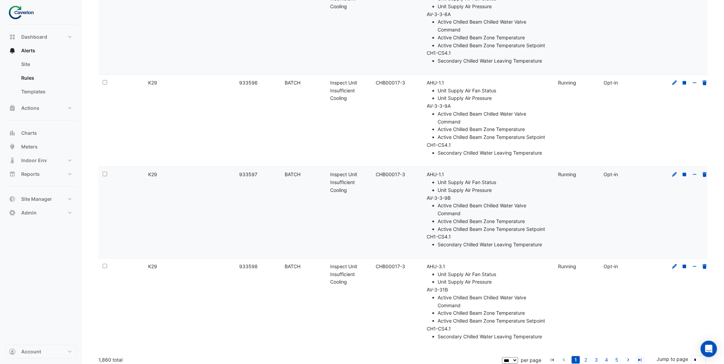
click at [638, 357] on icon "go to last page" at bounding box center [640, 360] width 8 height 7
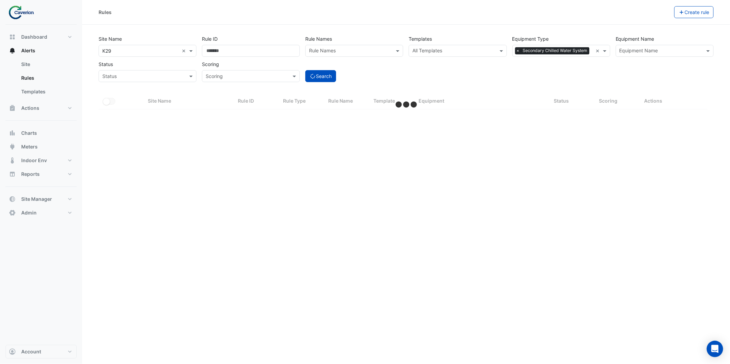
select select "***"
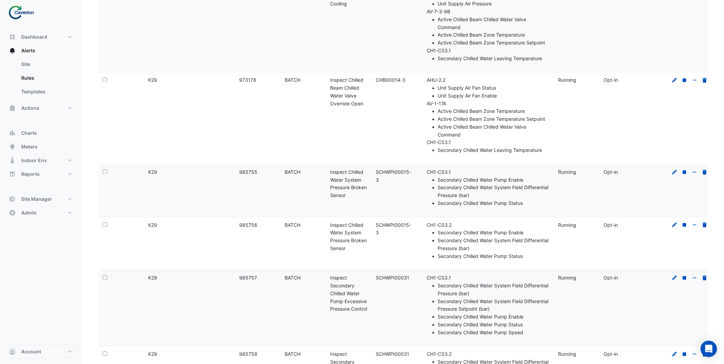
scroll to position [3805, 0]
click at [675, 222] on icon at bounding box center [675, 224] width 6 height 5
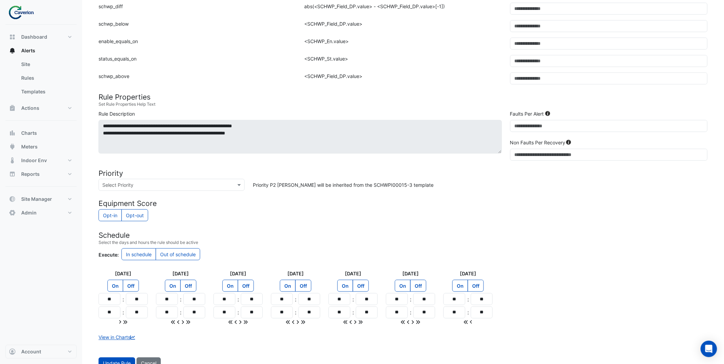
scroll to position [243, 0]
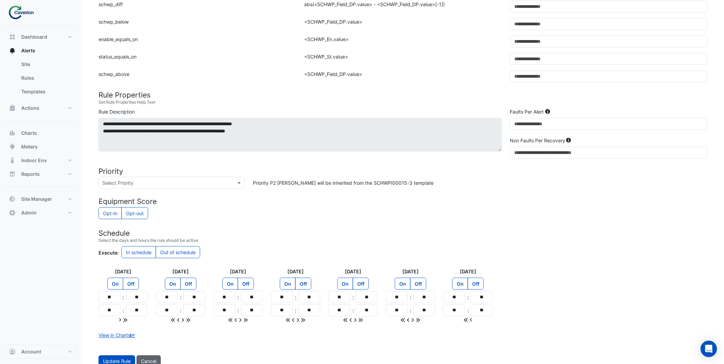
click at [154, 359] on button "Cancel" at bounding box center [149, 362] width 24 height 12
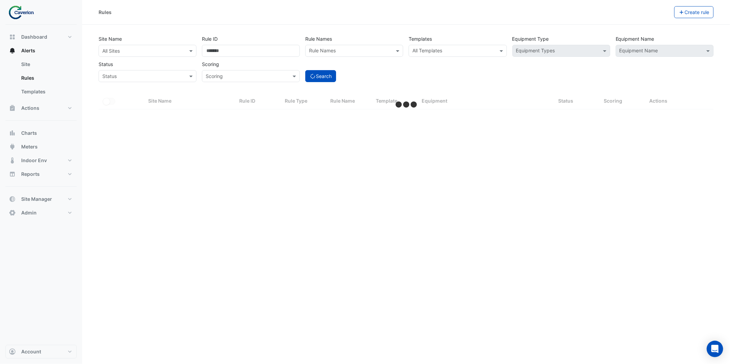
select select "***"
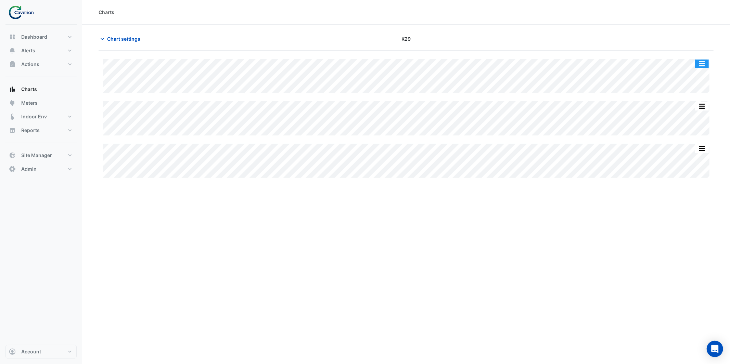
click at [700, 62] on button "button" at bounding box center [702, 64] width 14 height 9
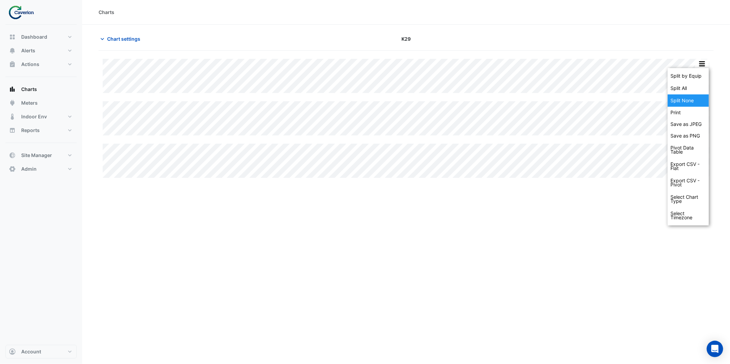
click at [692, 99] on div "Split None" at bounding box center [688, 100] width 41 height 12
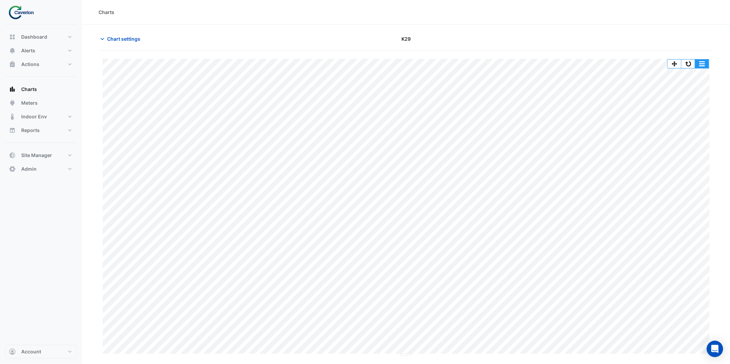
click at [697, 63] on button "button" at bounding box center [702, 64] width 14 height 9
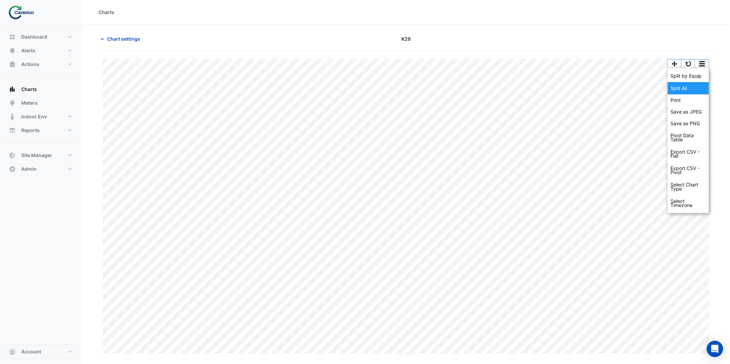
click at [683, 92] on div "Split All" at bounding box center [688, 88] width 41 height 12
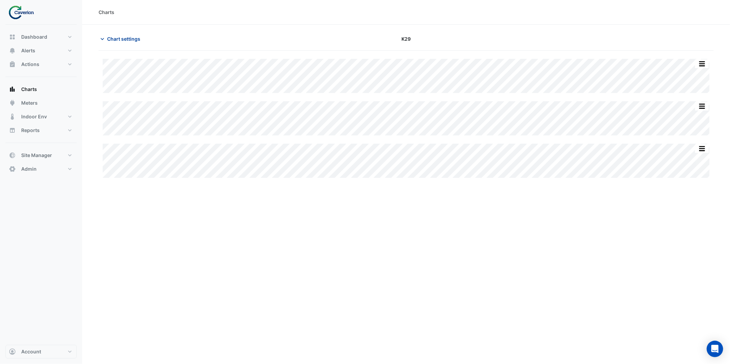
click at [120, 39] on span "Chart settings" at bounding box center [123, 38] width 33 height 7
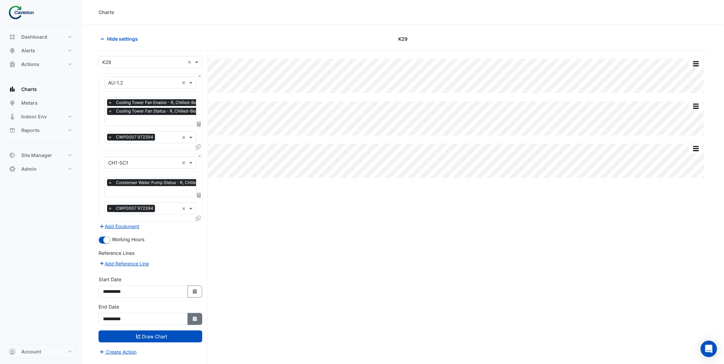
click at [193, 317] on icon "button" at bounding box center [195, 319] width 4 height 5
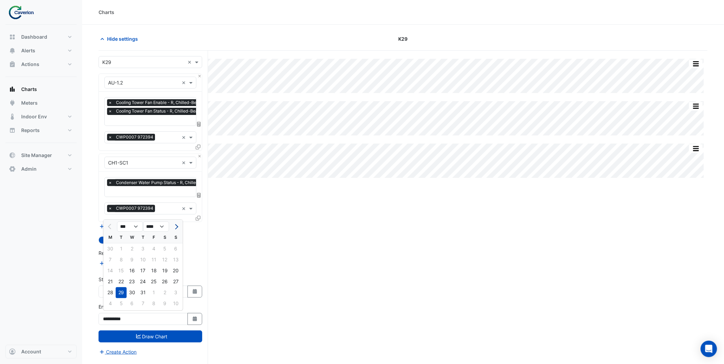
click at [179, 226] on button "Next month" at bounding box center [176, 226] width 8 height 11
select select "*"
click at [157, 272] on div "15" at bounding box center [154, 270] width 11 height 11
type input "**********"
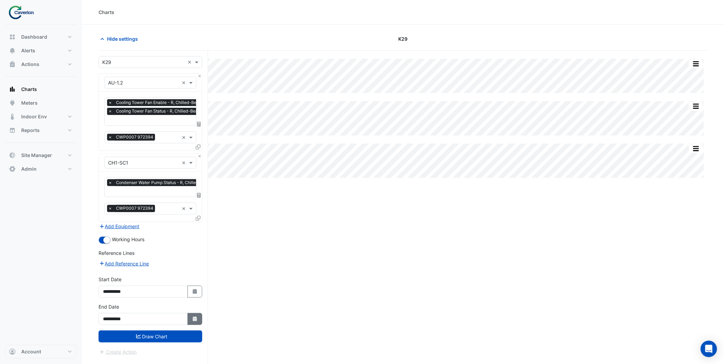
click at [196, 317] on icon "Select Date" at bounding box center [195, 319] width 6 height 5
select select "*"
click at [163, 283] on div "23" at bounding box center [164, 281] width 11 height 11
type input "**********"
click at [173, 339] on button "Draw Chart" at bounding box center [151, 337] width 104 height 12
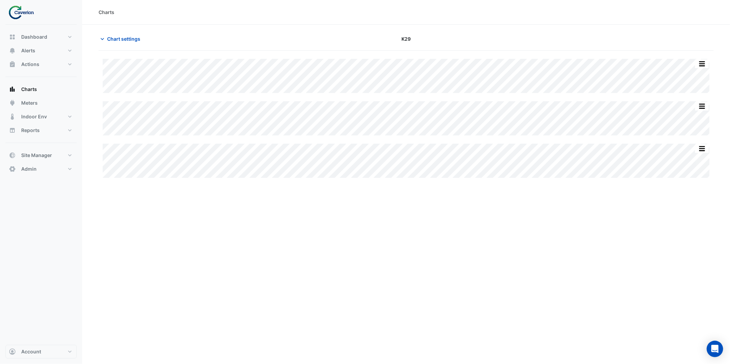
drag, startPoint x: 391, startPoint y: 299, endPoint x: 389, endPoint y: 292, distance: 8.2
click at [390, 297] on div "Charts Chart settings K29 Split by Equip Split None Print Save as JPEG Save as …" at bounding box center [406, 182] width 648 height 364
click at [687, 62] on button "button" at bounding box center [688, 64] width 14 height 9
click at [685, 62] on button "button" at bounding box center [688, 64] width 14 height 9
click at [114, 40] on span "Chart settings" at bounding box center [123, 38] width 33 height 7
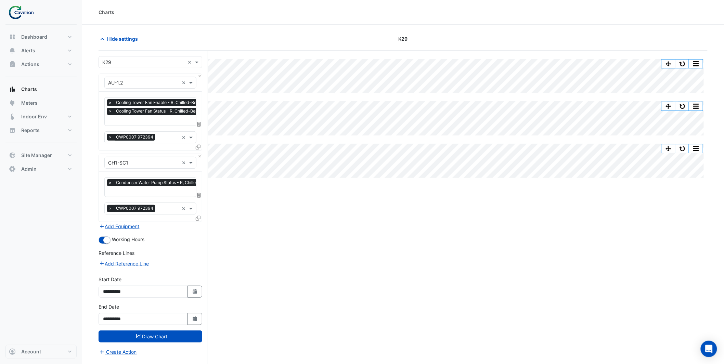
click at [149, 118] on input "text" at bounding box center [185, 120] width 154 height 7
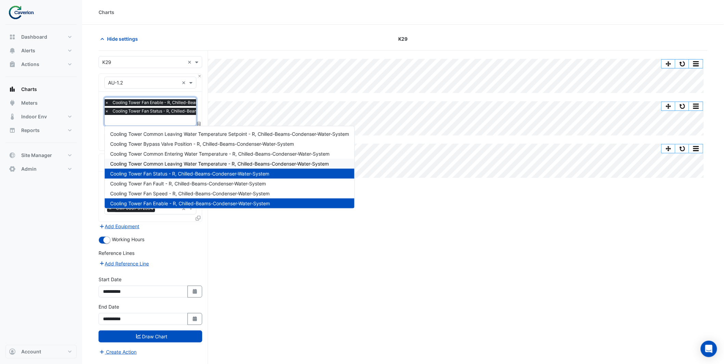
click at [203, 162] on span "Cooling Tower Common Leaving Water Temperature - R, Chilled-Beams-Condenser-Wat…" at bounding box center [219, 164] width 219 height 6
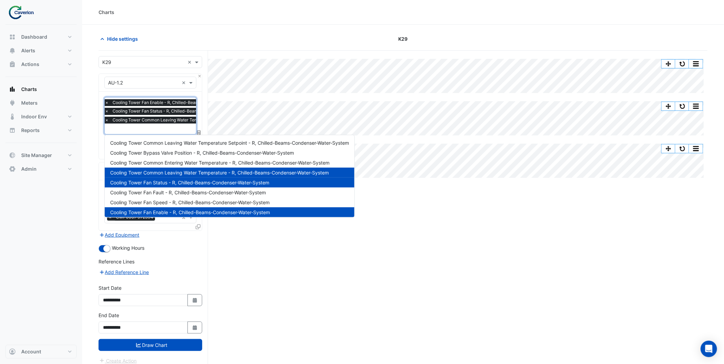
click at [172, 128] on input "text" at bounding box center [207, 129] width 205 height 7
click at [199, 143] on span "Cooling Tower Common Leaving Water Temperature Setpoint - R, Chilled-Beams-Cond…" at bounding box center [229, 143] width 239 height 6
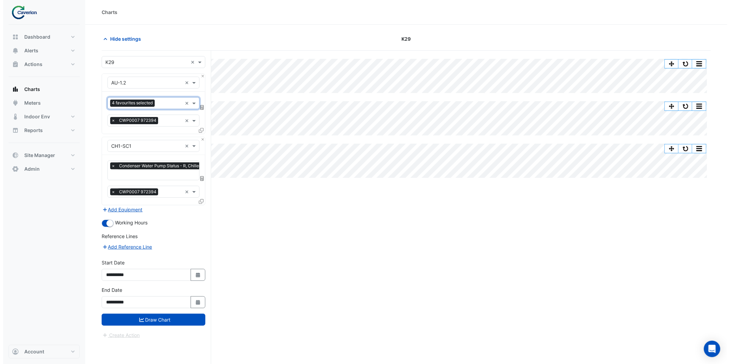
scroll to position [0, 0]
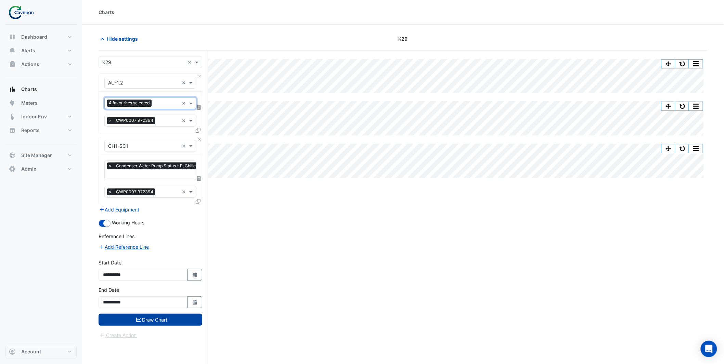
click at [183, 317] on button "Draw Chart" at bounding box center [151, 320] width 104 height 12
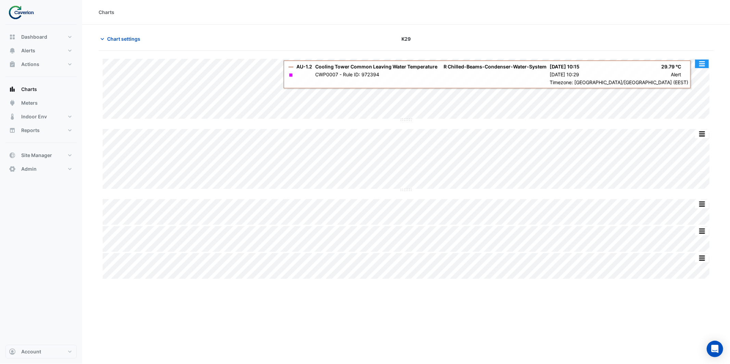
click at [701, 63] on button "button" at bounding box center [702, 64] width 14 height 9
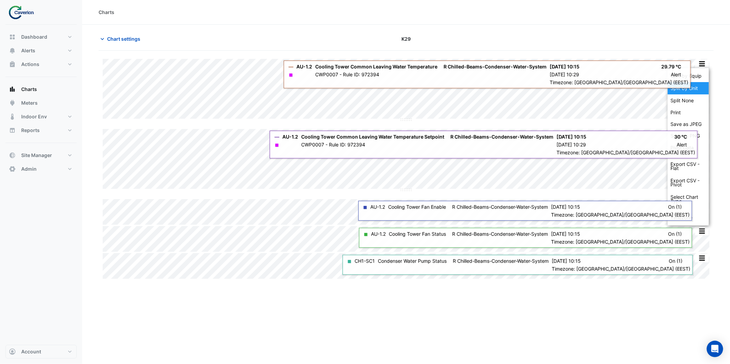
click at [696, 85] on div "Split by Unit" at bounding box center [688, 88] width 41 height 12
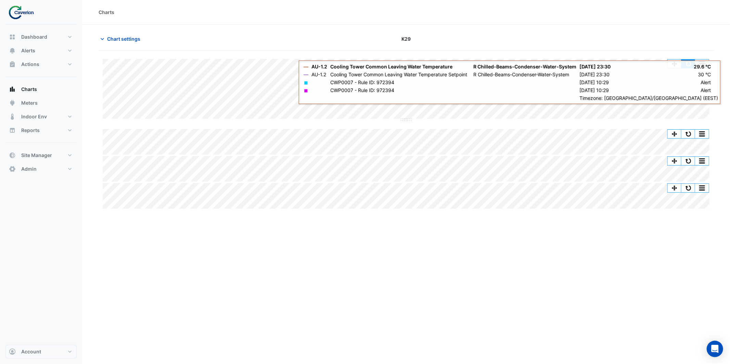
click at [694, 61] on button "button" at bounding box center [688, 64] width 14 height 9
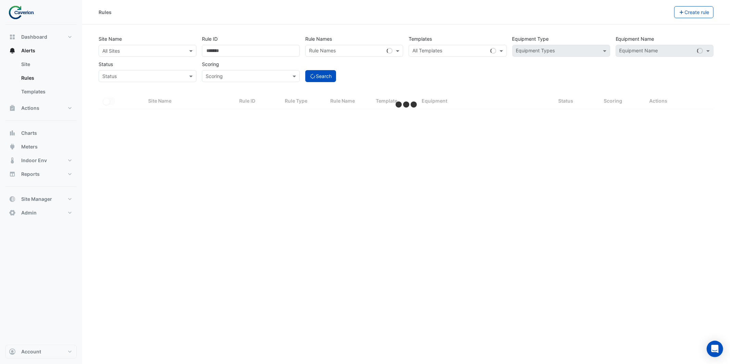
select select "***"
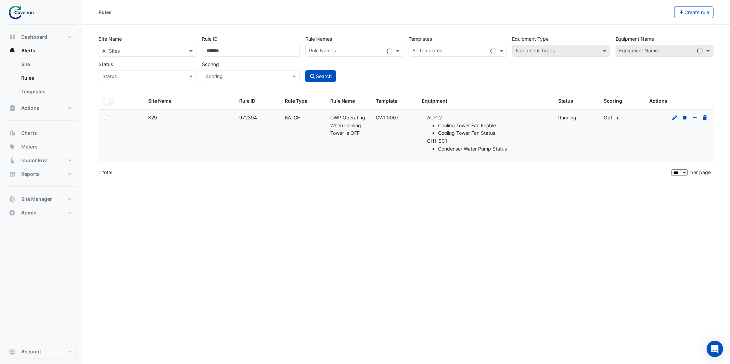
click at [674, 119] on icon at bounding box center [674, 117] width 5 height 5
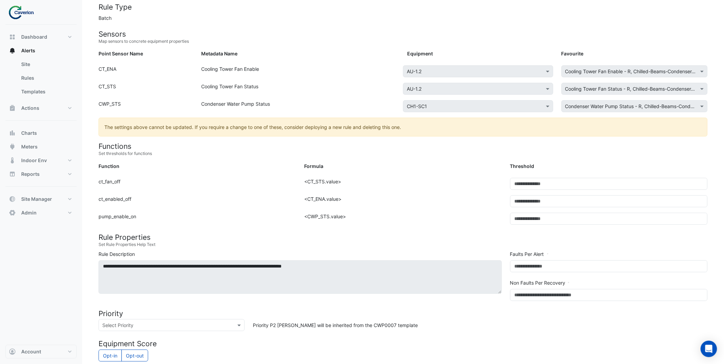
scroll to position [155, 0]
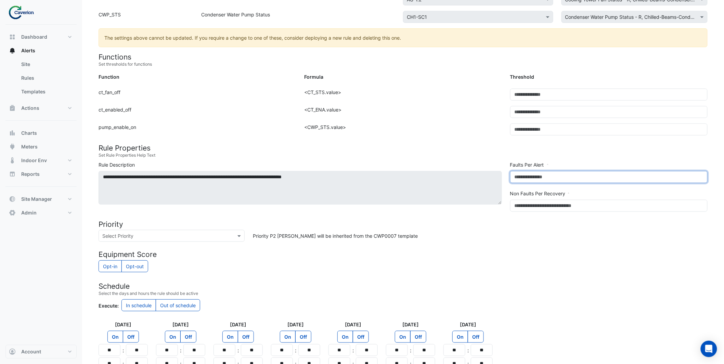
click at [521, 176] on input "*" at bounding box center [608, 177] width 197 height 12
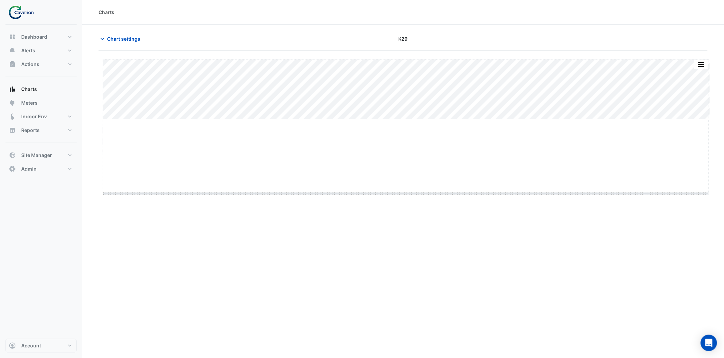
drag, startPoint x: 407, startPoint y: 120, endPoint x: 404, endPoint y: 193, distance: 73.0
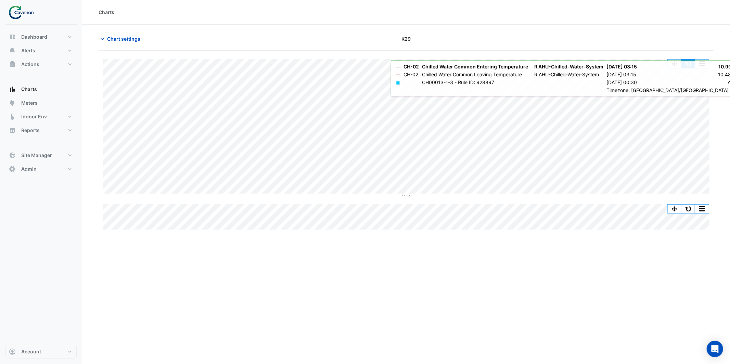
click at [690, 67] on button "button" at bounding box center [688, 64] width 14 height 9
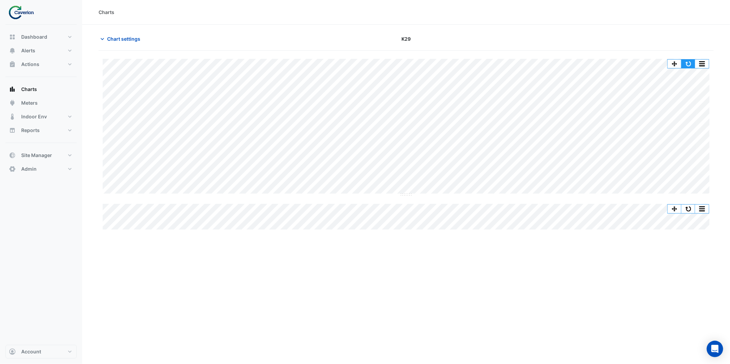
click at [684, 64] on button "button" at bounding box center [688, 64] width 14 height 9
click at [123, 33] on button "Chart settings" at bounding box center [122, 39] width 46 height 12
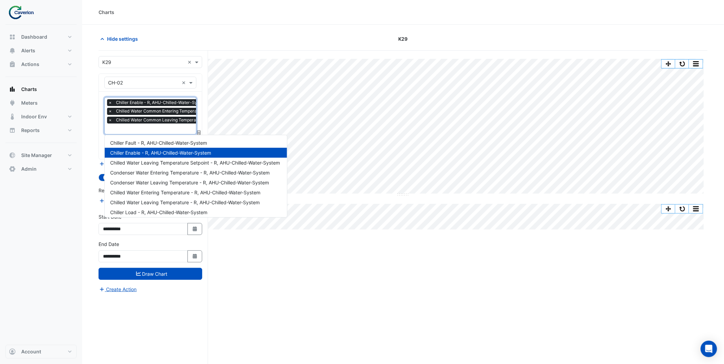
click at [146, 127] on input "text" at bounding box center [190, 129] width 164 height 7
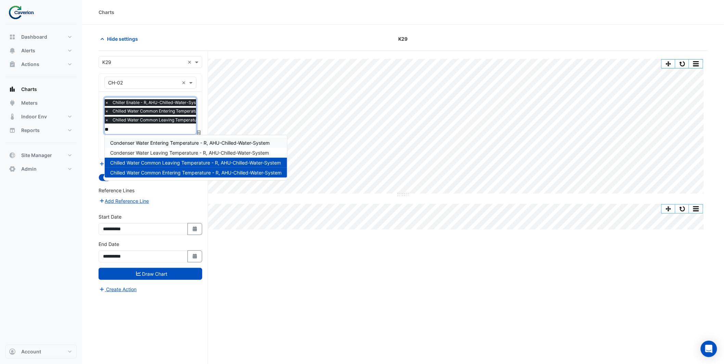
type input "*"
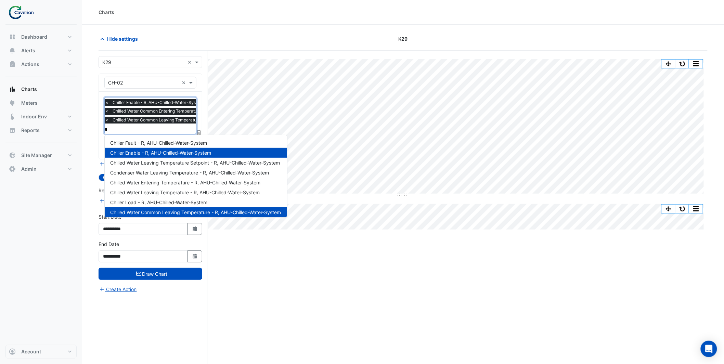
type input "**"
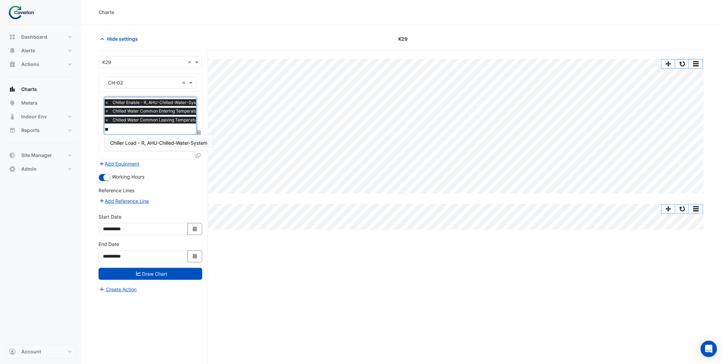
click at [151, 144] on span "Chiller Load - R, AHU-Chilled-Water-System" at bounding box center [158, 143] width 97 height 6
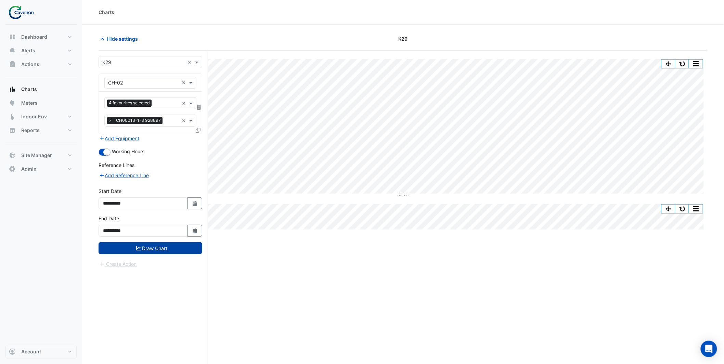
click at [165, 247] on button "Draw Chart" at bounding box center [151, 248] width 104 height 12
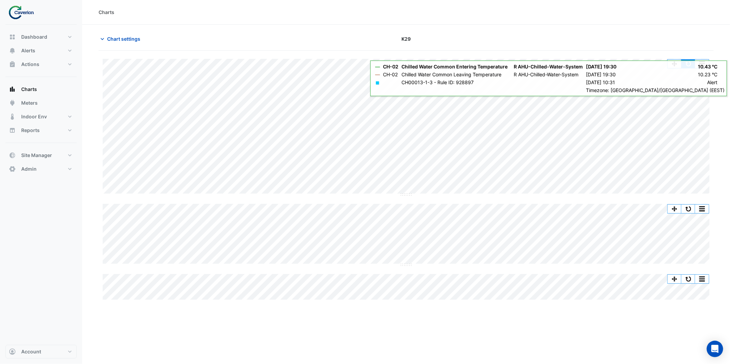
click at [686, 64] on button "button" at bounding box center [688, 64] width 14 height 9
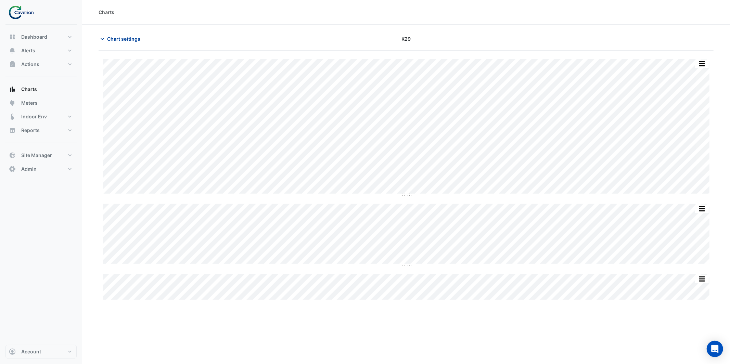
click at [128, 40] on span "Chart settings" at bounding box center [123, 38] width 33 height 7
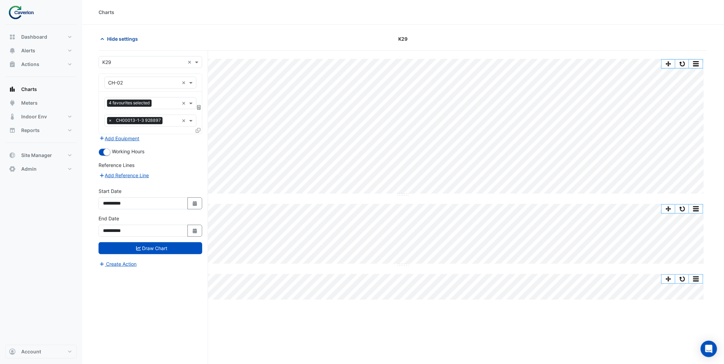
click at [128, 40] on span "Hide settings" at bounding box center [122, 38] width 31 height 7
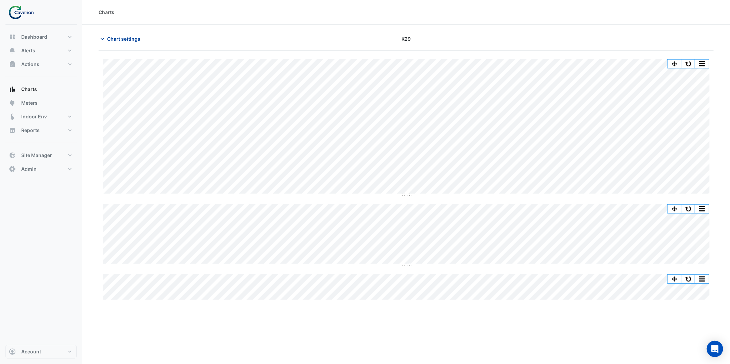
click at [120, 39] on span "Chart settings" at bounding box center [123, 38] width 33 height 7
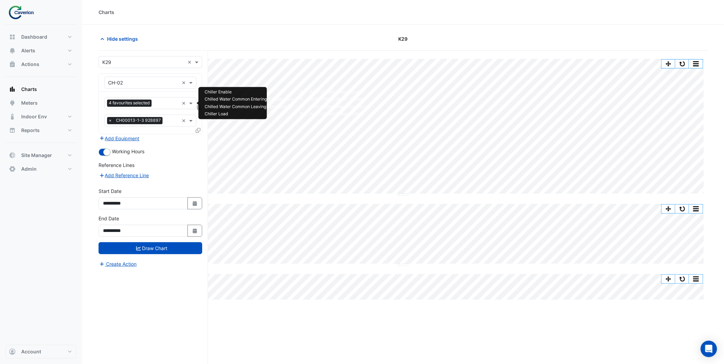
click at [162, 99] on div "Favourites 4 favourites selected" at bounding box center [142, 103] width 74 height 11
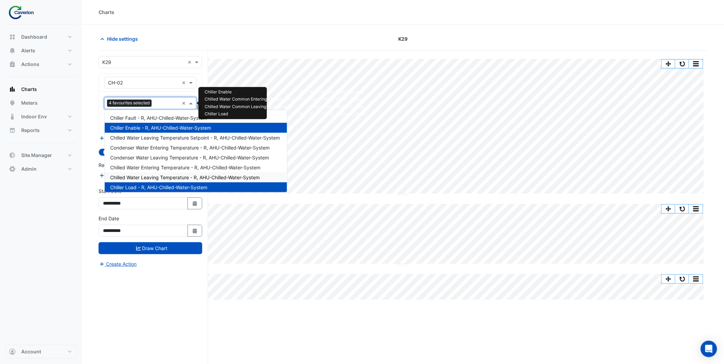
click at [193, 176] on span "Chilled Water Leaving Temperature - R, AHU-Chilled-Water-System" at bounding box center [185, 178] width 150 height 6
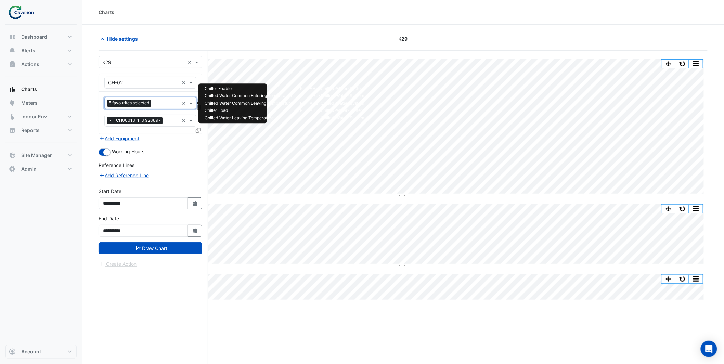
click at [166, 103] on input "text" at bounding box center [166, 103] width 25 height 7
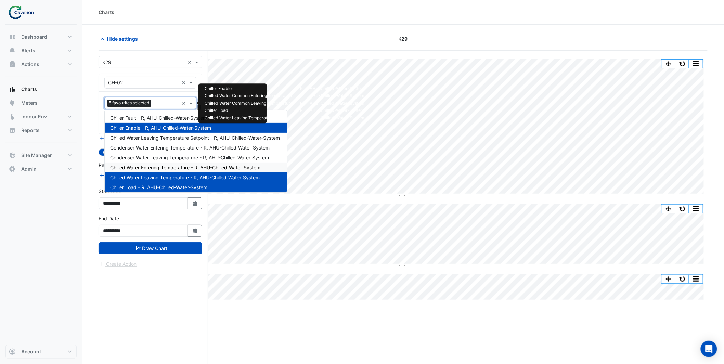
click at [170, 168] on span "Chilled Water Entering Temperature - R, AHU-Chilled-Water-System" at bounding box center [185, 168] width 150 height 6
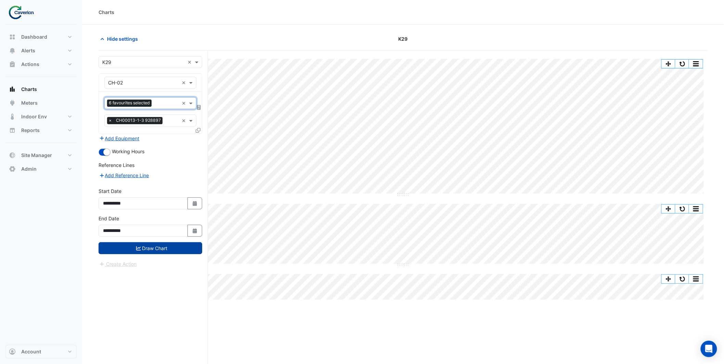
click at [170, 249] on button "Draw Chart" at bounding box center [151, 248] width 104 height 12
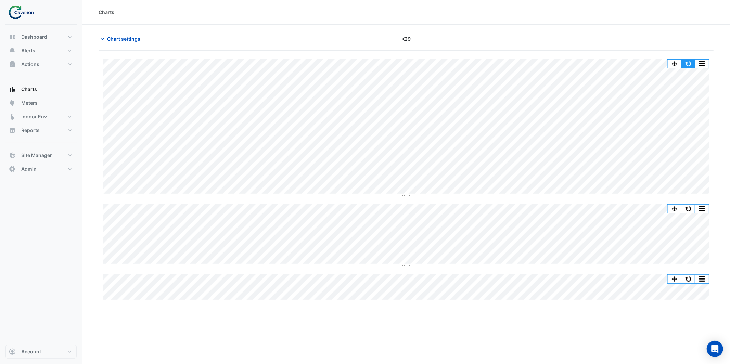
click at [692, 64] on button "button" at bounding box center [688, 64] width 14 height 9
click at [123, 37] on span "Chart settings" at bounding box center [123, 38] width 33 height 7
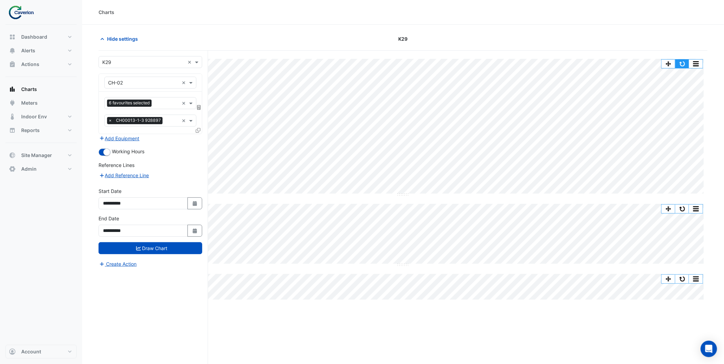
click at [685, 65] on button "button" at bounding box center [682, 64] width 14 height 9
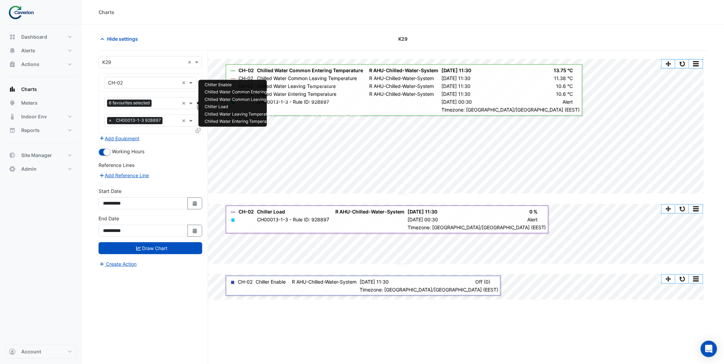
click at [159, 105] on input "text" at bounding box center [166, 103] width 25 height 7
type input "*"
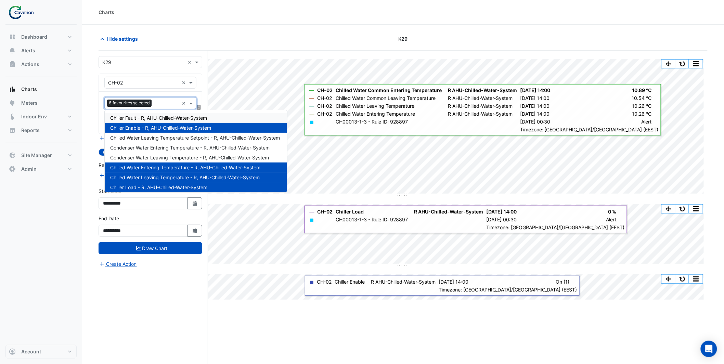
click at [150, 117] on span "Chiller Fault - R, AHU-Chilled-Water-System" at bounding box center [158, 118] width 97 height 6
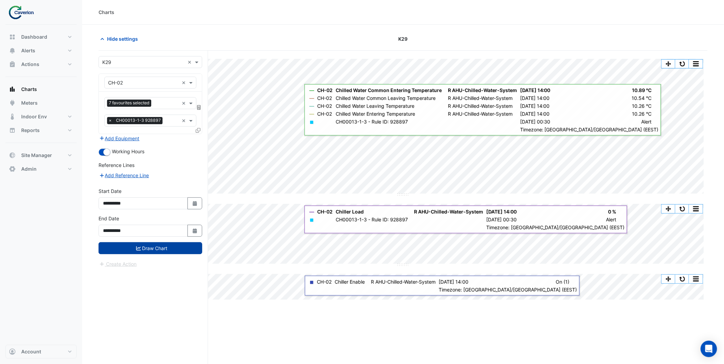
drag, startPoint x: 160, startPoint y: 254, endPoint x: 159, endPoint y: 250, distance: 4.2
click at [160, 254] on form "**********" at bounding box center [151, 162] width 104 height 212
click at [158, 248] on button "Draw Chart" at bounding box center [151, 248] width 104 height 12
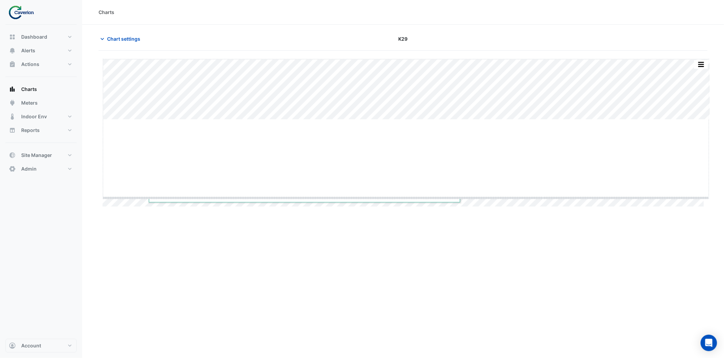
drag, startPoint x: 409, startPoint y: 119, endPoint x: 408, endPoint y: 198, distance: 78.4
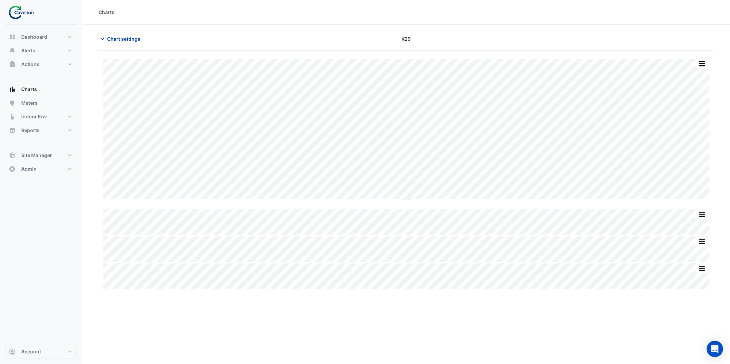
click at [131, 40] on span "Chart settings" at bounding box center [123, 38] width 33 height 7
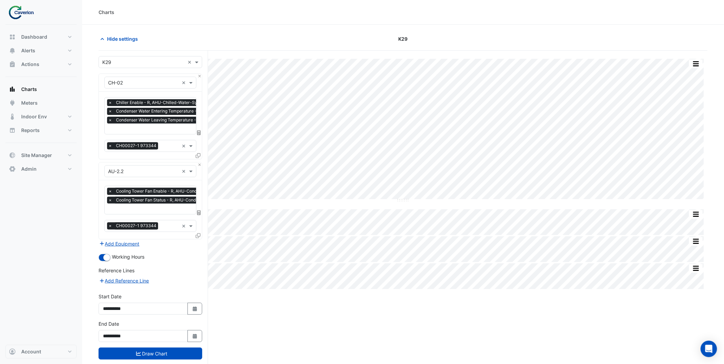
click at [165, 133] on div "Favourites × Chiller Enable - R, AHU-Chilled-Water-System × Condenser Water Ent…" at bounding box center [150, 115] width 92 height 37
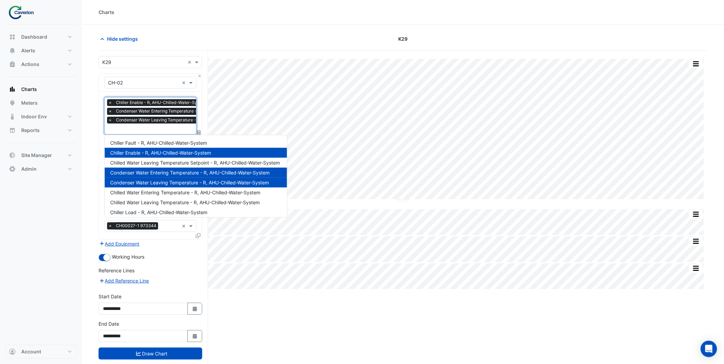
scroll to position [0, 3]
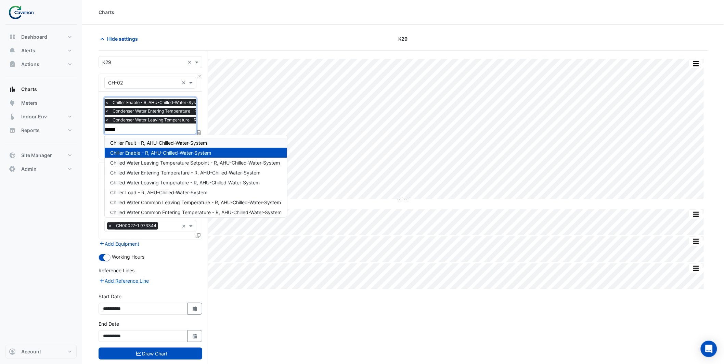
type input "*******"
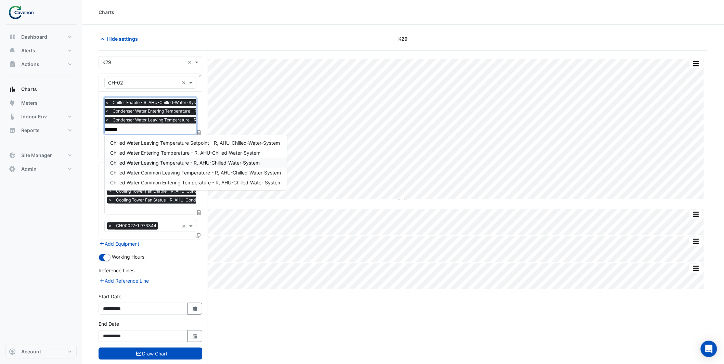
click at [191, 164] on span "Chilled Water Leaving Temperature - R, AHU-Chilled-Water-System" at bounding box center [185, 163] width 150 height 6
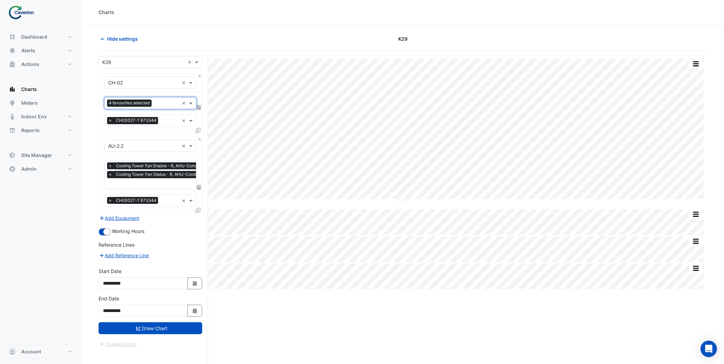
scroll to position [0, 0]
click at [159, 333] on button "Draw Chart" at bounding box center [151, 328] width 104 height 12
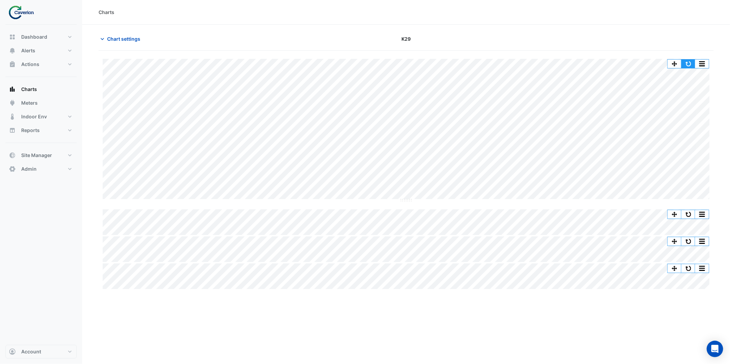
click at [689, 65] on button "button" at bounding box center [688, 64] width 14 height 9
click at [122, 37] on span "Chart settings" at bounding box center [123, 38] width 33 height 7
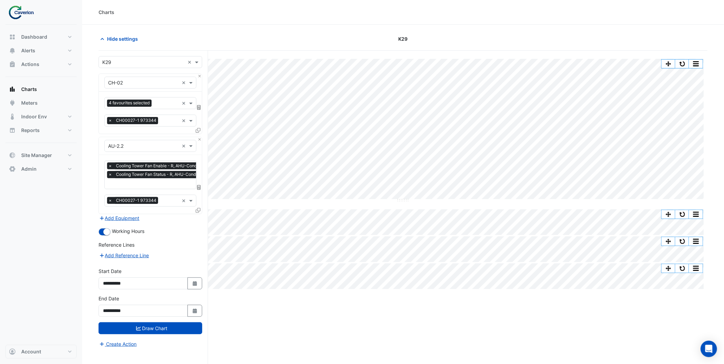
click at [151, 190] on div "Favourites × Cooling Tower Fan Enable - R, AHU-Condenser-Water-System × Cooling…" at bounding box center [150, 184] width 103 height 59
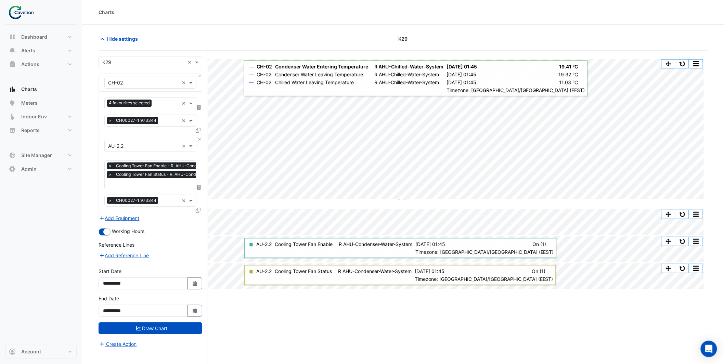
click at [121, 184] on input "text" at bounding box center [174, 184] width 133 height 7
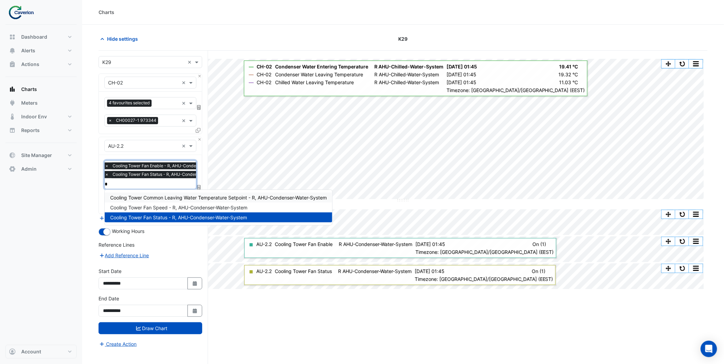
type input "**"
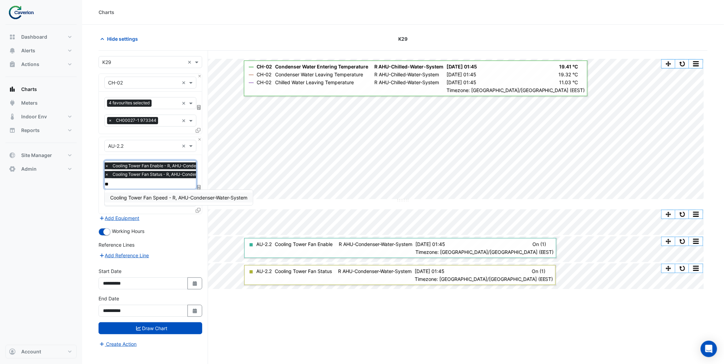
click at [149, 196] on span "Cooling Tower Fan Speed - R, AHU-Condenser-Water-System" at bounding box center [178, 198] width 137 height 6
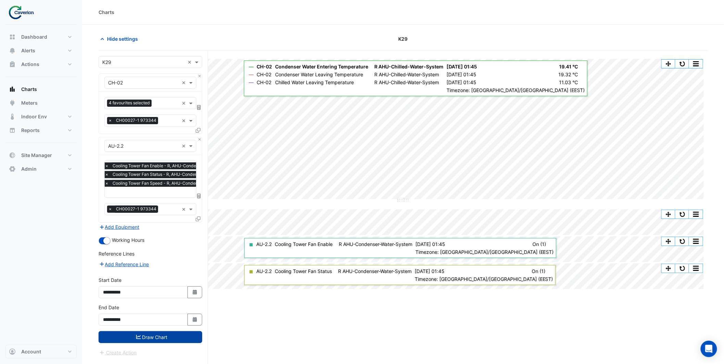
click at [168, 337] on button "Draw Chart" at bounding box center [151, 337] width 104 height 12
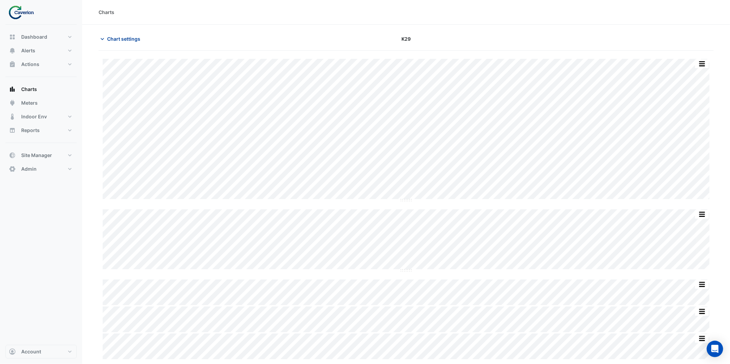
click at [126, 43] on button "Chart settings" at bounding box center [122, 39] width 46 height 12
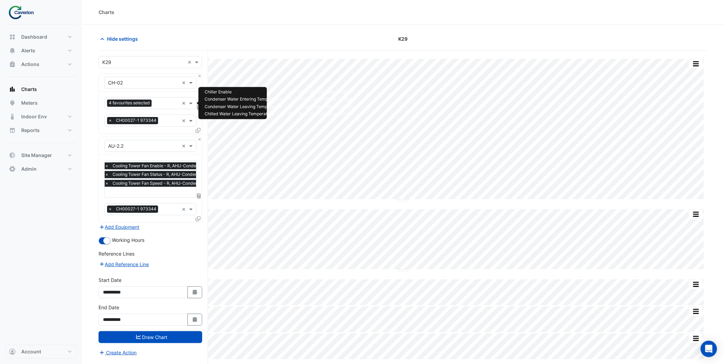
click at [157, 102] on input "text" at bounding box center [166, 103] width 25 height 7
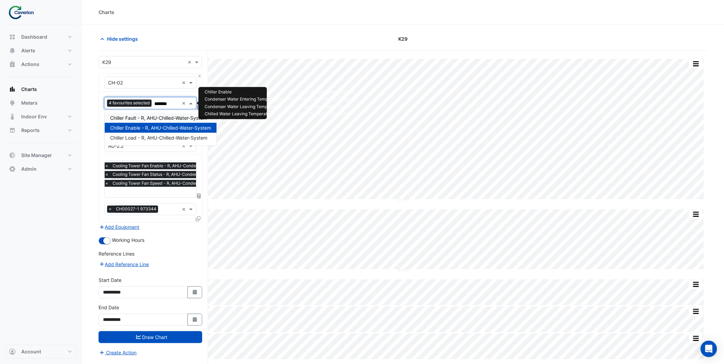
type input "*******"
click at [149, 135] on span "Chiller Load - R, AHU-Chilled-Water-System" at bounding box center [158, 138] width 97 height 6
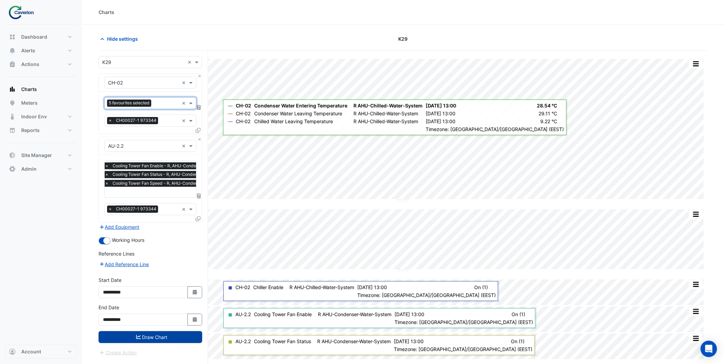
click at [175, 336] on button "Draw Chart" at bounding box center [151, 337] width 104 height 12
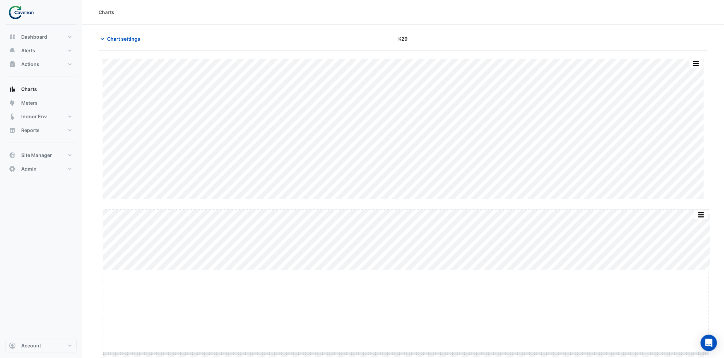
drag, startPoint x: 409, startPoint y: 270, endPoint x: 406, endPoint y: 348, distance: 77.7
click at [140, 37] on span "Chart settings" at bounding box center [123, 38] width 33 height 7
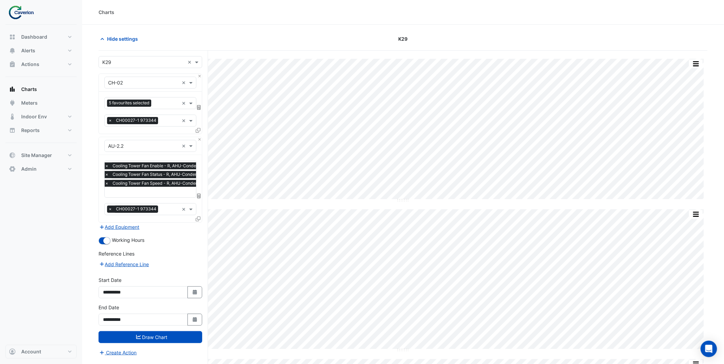
click at [168, 194] on input "text" at bounding box center [171, 192] width 133 height 7
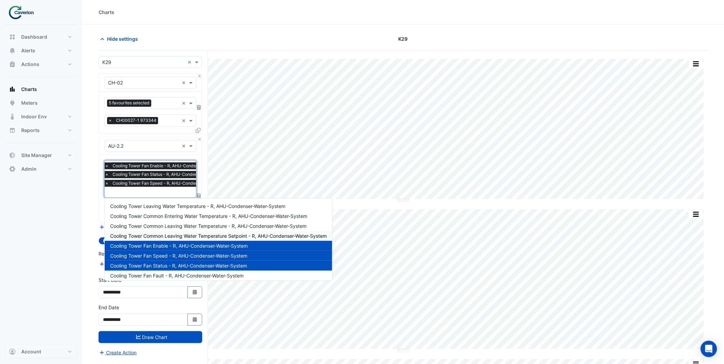
click at [226, 238] on div "Cooling Tower Common Leaving Water Temperature Setpoint - R, AHU-Condenser-Wate…" at bounding box center [219, 236] width 228 height 10
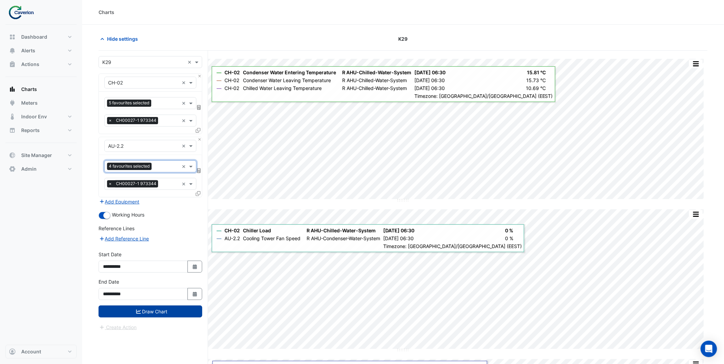
click at [171, 310] on button "Draw Chart" at bounding box center [151, 312] width 104 height 12
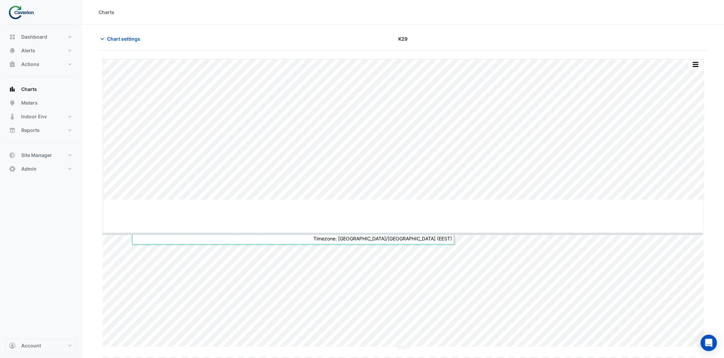
drag, startPoint x: 401, startPoint y: 199, endPoint x: 408, endPoint y: 249, distance: 49.7
